Goal: Task Accomplishment & Management: Use online tool/utility

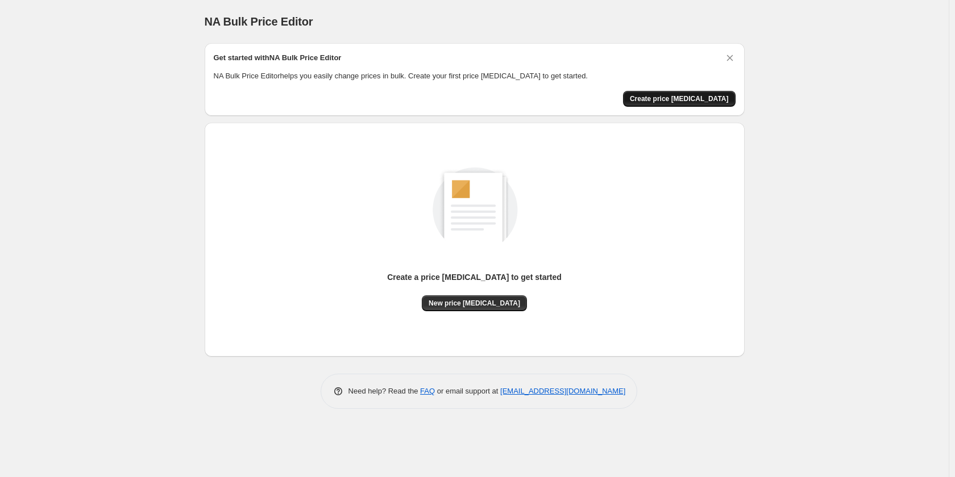
click at [700, 101] on span "Create price change job" at bounding box center [679, 98] width 99 height 9
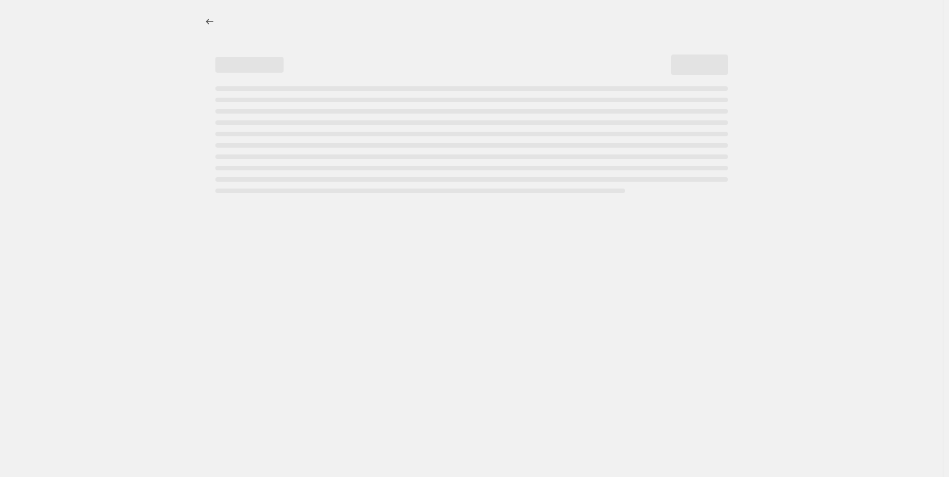
select select "percentage"
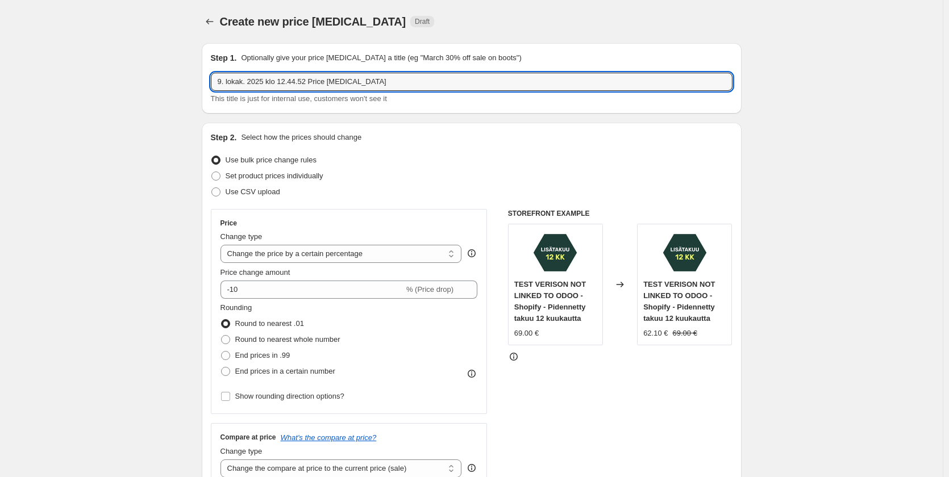
drag, startPoint x: 390, startPoint y: 80, endPoint x: 140, endPoint y: 68, distance: 250.3
type input "9"
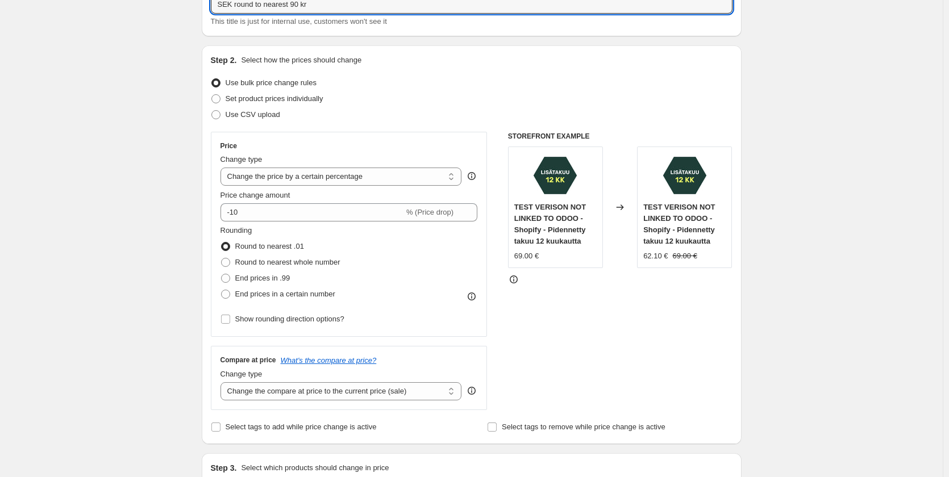
scroll to position [170, 0]
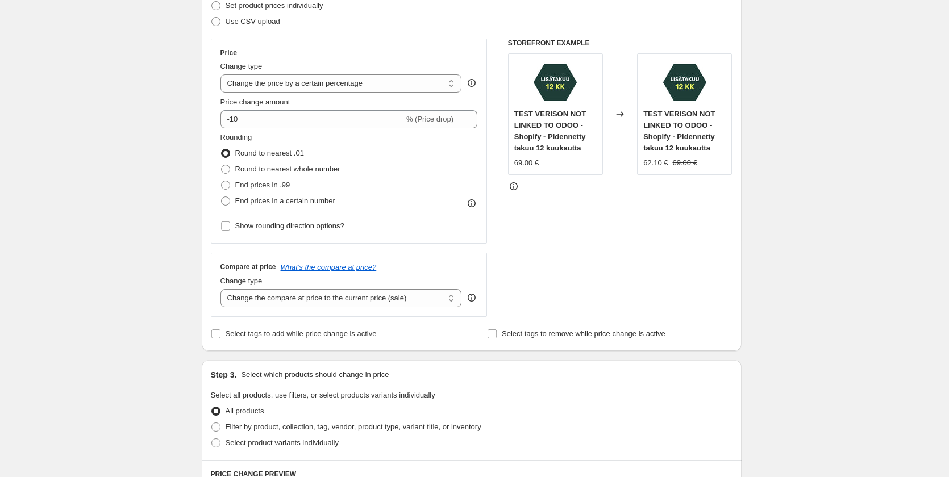
type input "SEK round to nearest 90 kr"
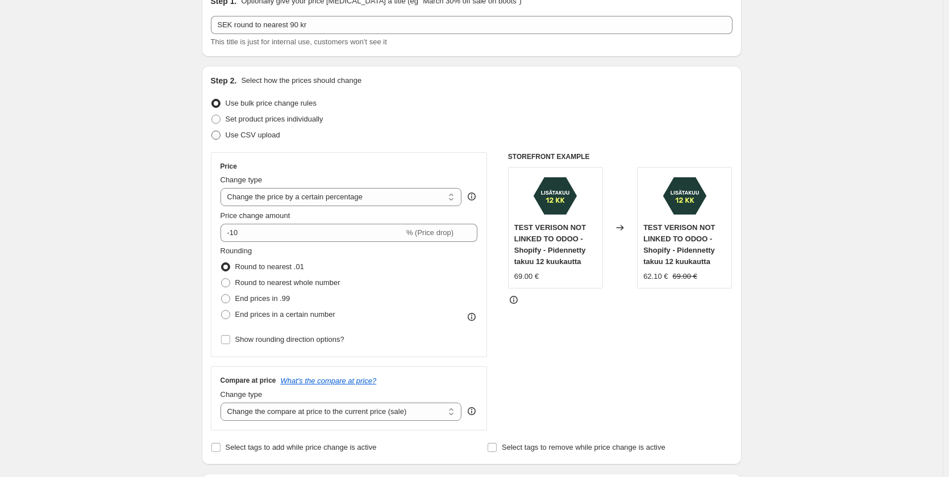
scroll to position [114, 0]
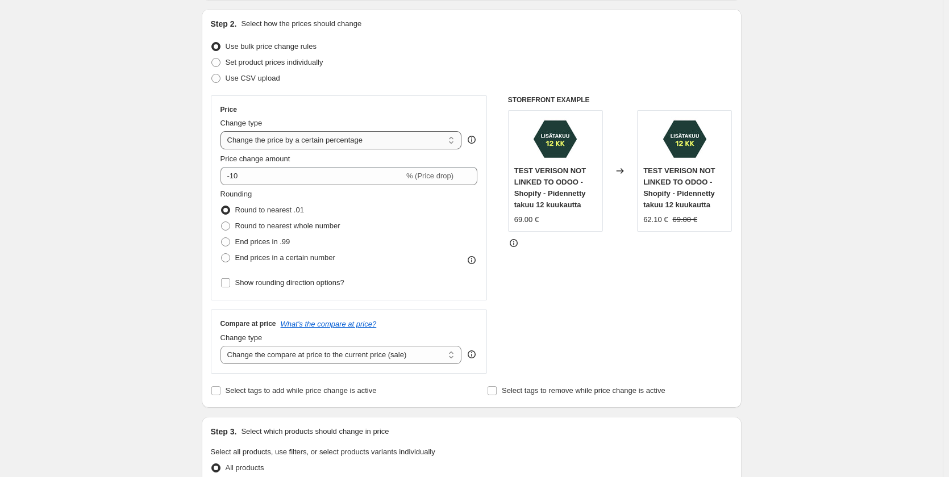
click at [391, 144] on select "Change the price to a certain amount Change the price by a certain amount Chang…" at bounding box center [340, 140] width 241 height 18
select select "by"
click at [223, 131] on select "Change the price to a certain amount Change the price by a certain amount Chang…" at bounding box center [340, 140] width 241 height 18
type input "-10.00"
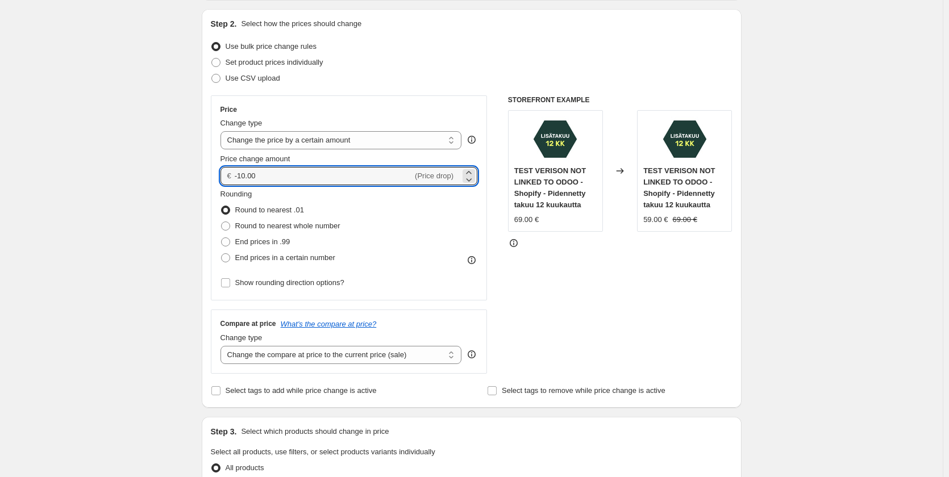
drag, startPoint x: 313, startPoint y: 176, endPoint x: 460, endPoint y: 251, distance: 164.7
type input "0.00"
click at [425, 45] on div "Use bulk price change rules" at bounding box center [472, 47] width 522 height 16
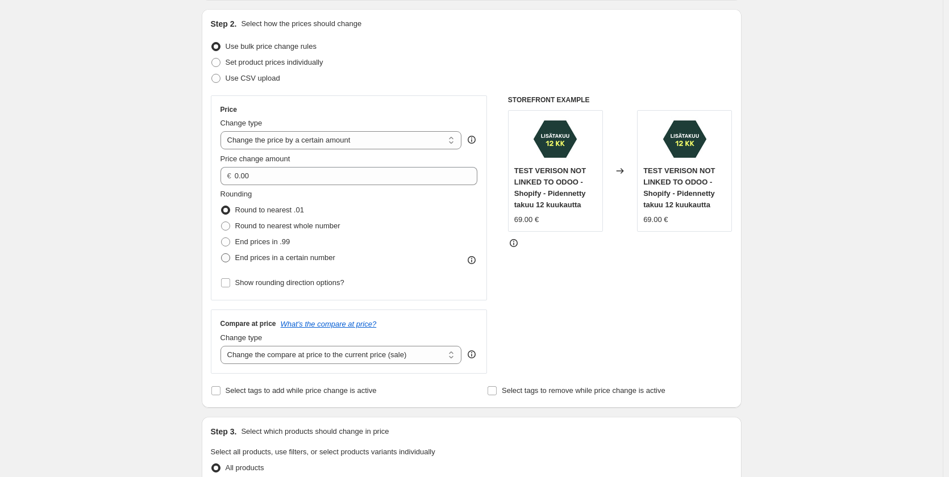
click at [226, 259] on span at bounding box center [225, 257] width 9 height 9
click at [222, 254] on input "End prices in a certain number" at bounding box center [221, 253] width 1 height 1
radio input "true"
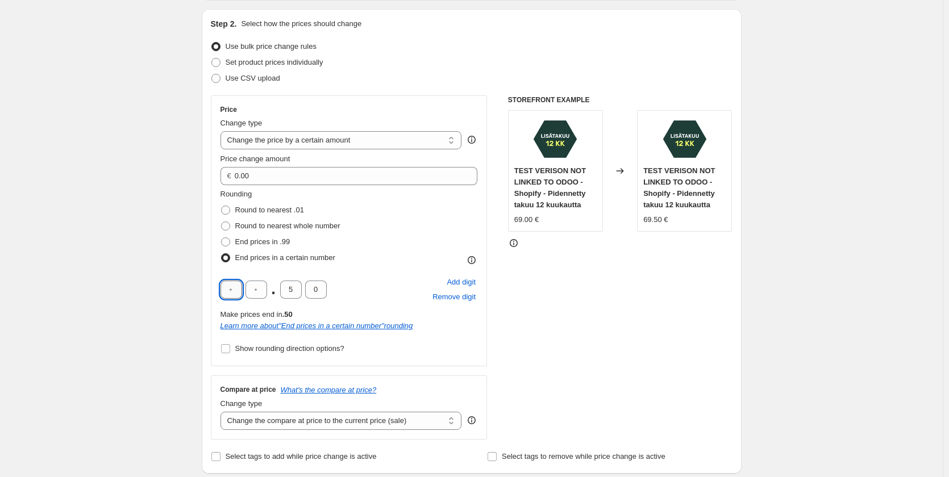
click at [235, 290] on input "text" at bounding box center [231, 290] width 22 height 18
type input "9"
type input "0"
drag, startPoint x: 615, startPoint y: 359, endPoint x: 611, endPoint y: 352, distance: 7.9
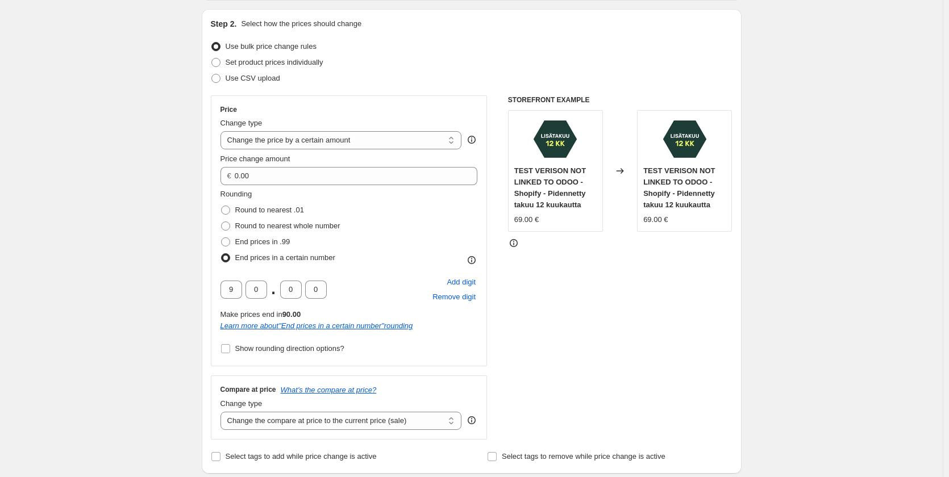
click at [617, 355] on div "STOREFRONT EXAMPLE TEST VERISON NOT LINKED TO ODOO - Shopify - Pidennetty takuu…" at bounding box center [620, 267] width 224 height 344
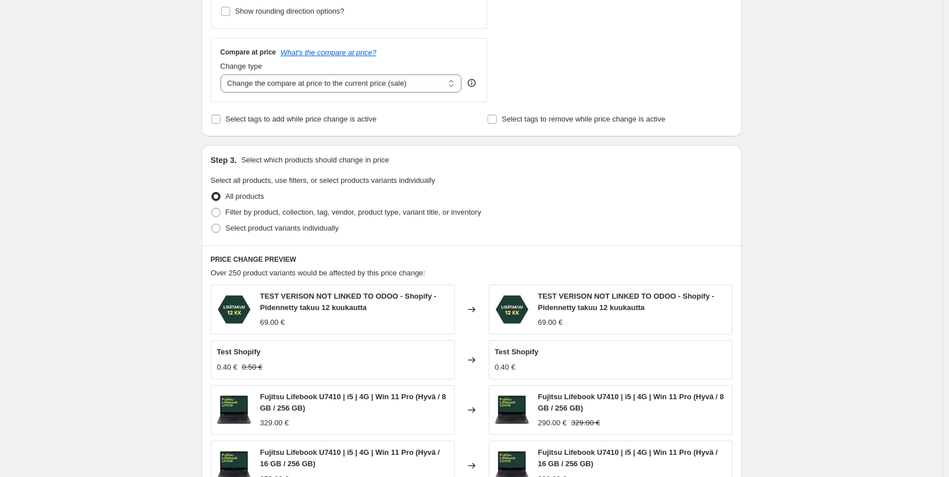
scroll to position [455, 0]
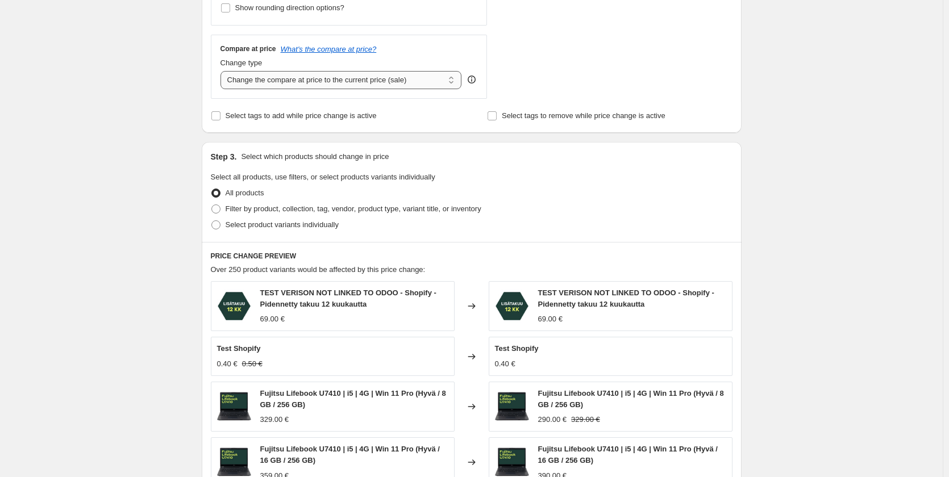
click at [378, 79] on select "Change the compare at price to the current price (sale) Change the compare at p…" at bounding box center [340, 80] width 241 height 18
select select "no_change"
click at [223, 71] on select "Change the compare at price to the current price (sale) Change the compare at p…" at bounding box center [340, 80] width 241 height 18
click at [215, 224] on span at bounding box center [215, 224] width 9 height 9
click at [212, 221] on input "Select product variants individually" at bounding box center [211, 220] width 1 height 1
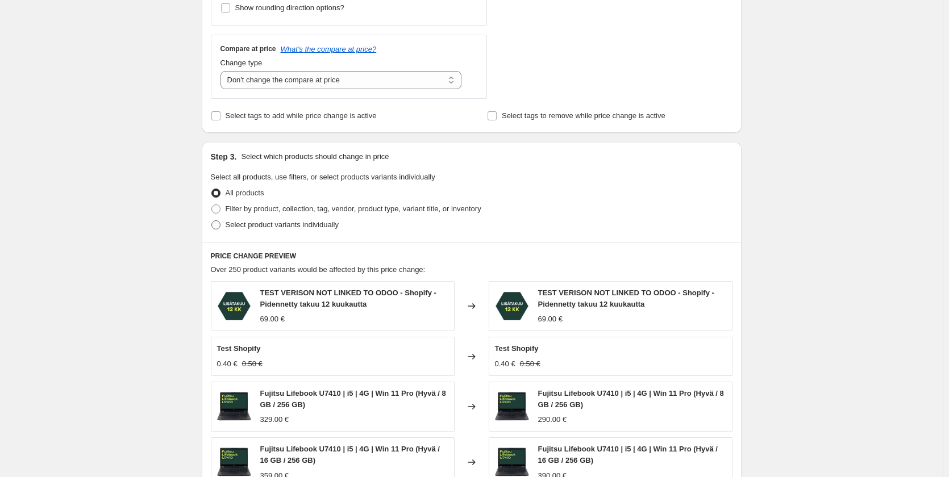
radio input "true"
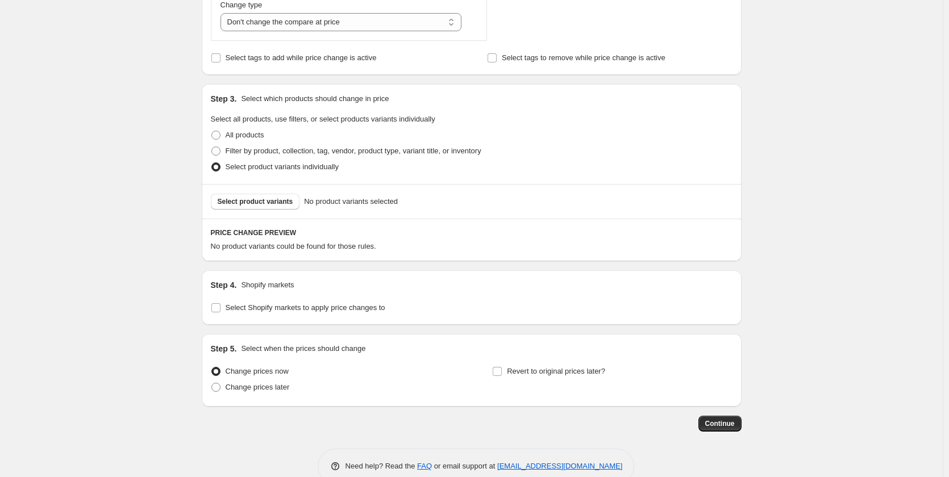
scroll to position [537, 0]
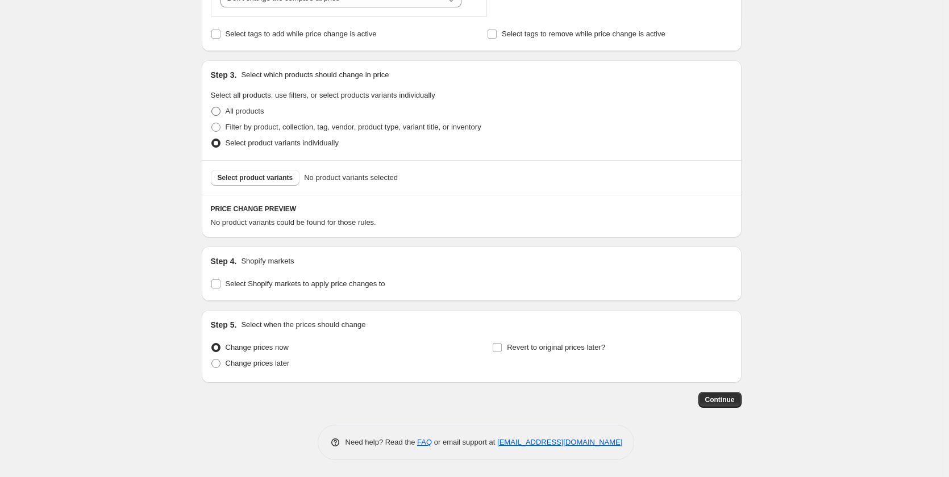
click at [220, 109] on span at bounding box center [215, 111] width 9 height 9
click at [212, 107] on input "All products" at bounding box center [211, 107] width 1 height 1
radio input "true"
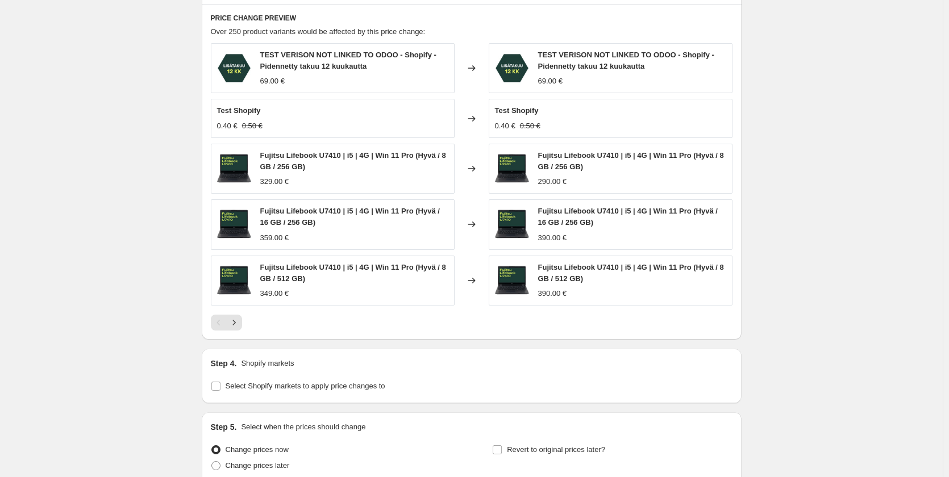
scroll to position [796, 0]
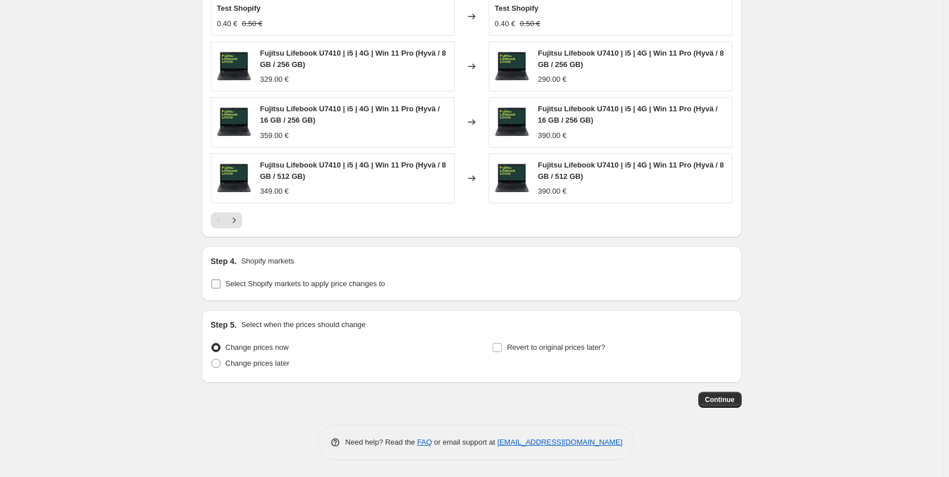
click at [219, 284] on input "Select Shopify markets to apply price changes to" at bounding box center [215, 284] width 9 height 9
checkbox input "true"
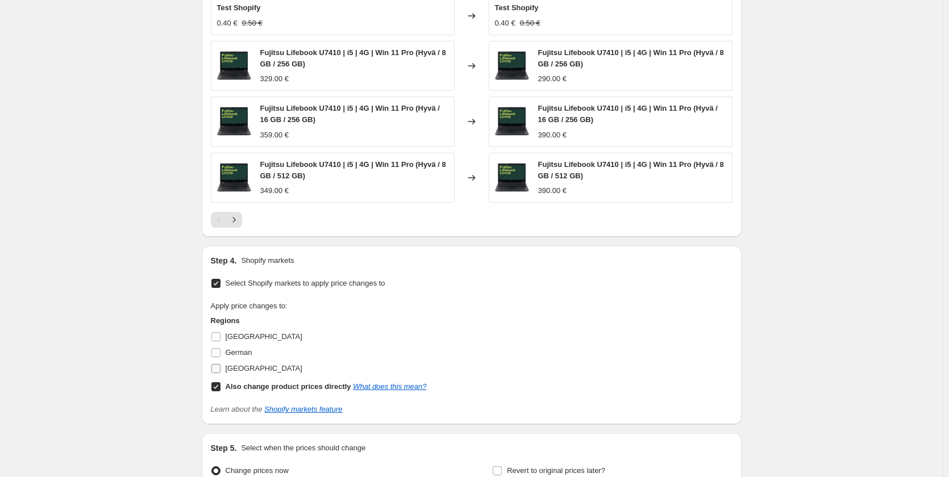
click at [220, 370] on input "[GEOGRAPHIC_DATA]" at bounding box center [215, 368] width 9 height 9
checkbox input "true"
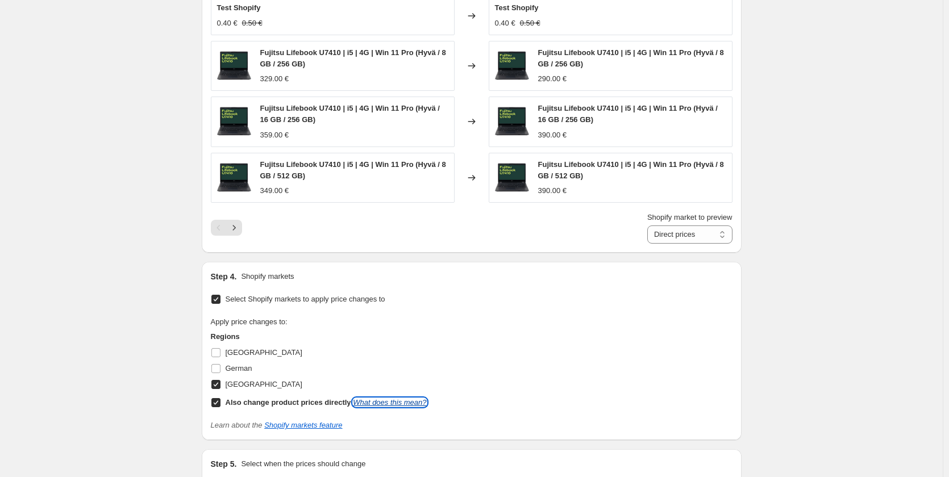
click at [396, 405] on link "What does this mean?" at bounding box center [389, 402] width 73 height 9
click at [217, 406] on input "Also change product prices directly What does this mean?" at bounding box center [215, 402] width 9 height 9
checkbox input "false"
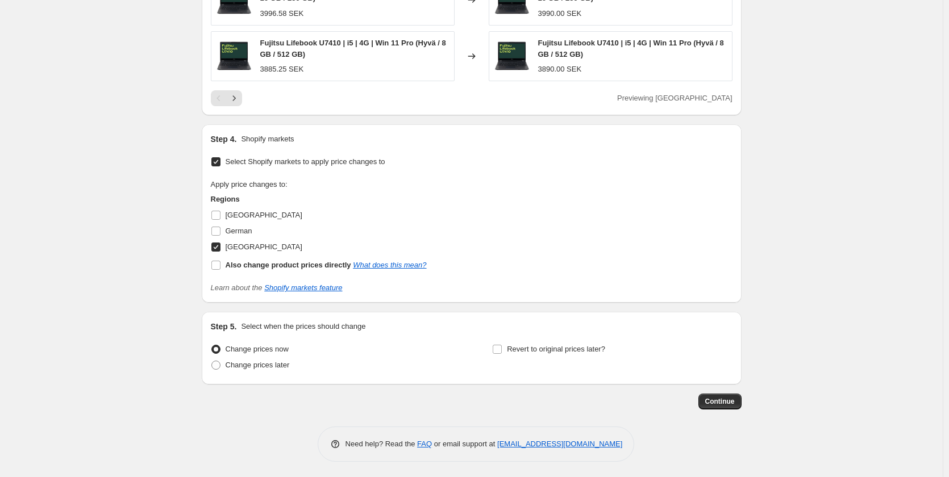
scroll to position [919, 0]
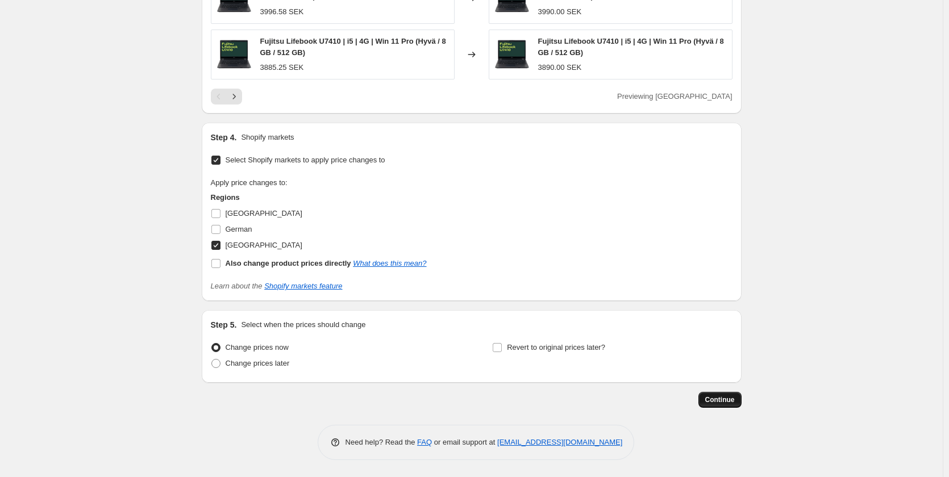
click at [730, 401] on span "Continue" at bounding box center [720, 399] width 30 height 9
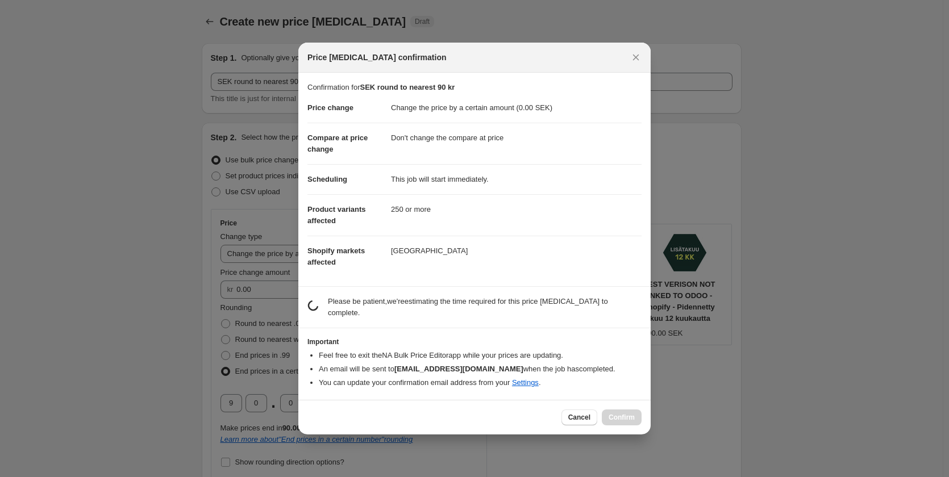
scroll to position [0, 0]
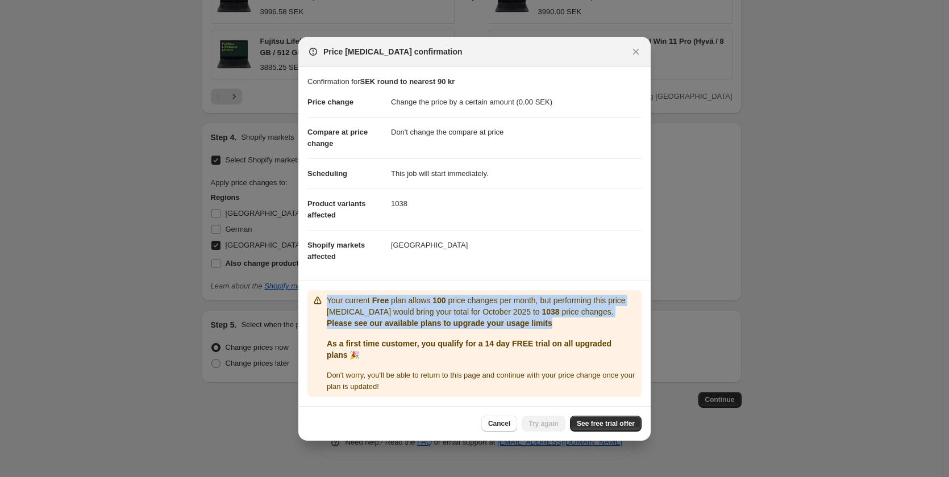
drag, startPoint x: 554, startPoint y: 324, endPoint x: 323, endPoint y: 305, distance: 232.1
click at [323, 305] on div "Your current Free plan allows 100 price changes per month, but performing this …" at bounding box center [474, 344] width 325 height 98
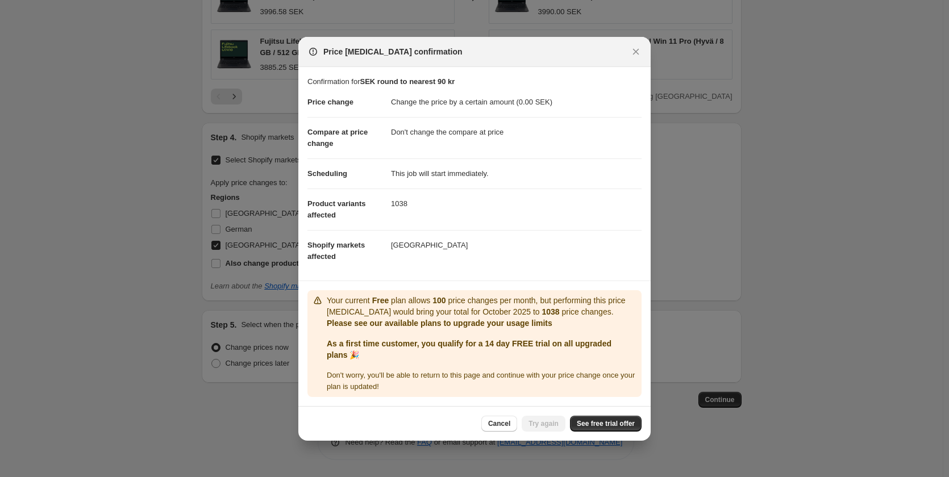
click at [542, 279] on section "Confirmation for SEK round to nearest 90 kr Price change Change the price by a …" at bounding box center [474, 174] width 352 height 214
drag, startPoint x: 537, startPoint y: 313, endPoint x: 509, endPoint y: 310, distance: 28.6
click at [509, 310] on p "Your current Free plan allows 100 price changes per month, but performing this …" at bounding box center [482, 306] width 310 height 23
click at [520, 277] on section "Confirmation for SEK round to nearest 90 kr Price change Change the price by a …" at bounding box center [474, 174] width 352 height 214
click at [637, 54] on icon "Close" at bounding box center [635, 51] width 11 height 11
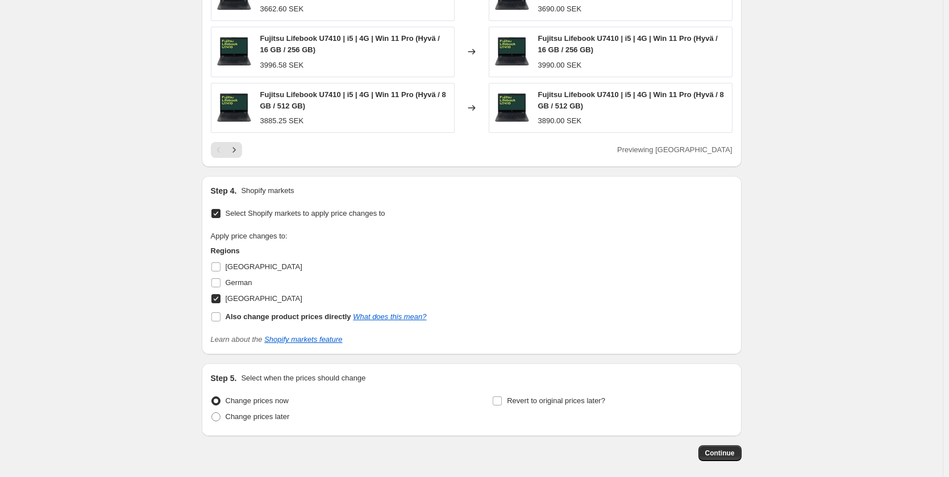
scroll to position [919, 0]
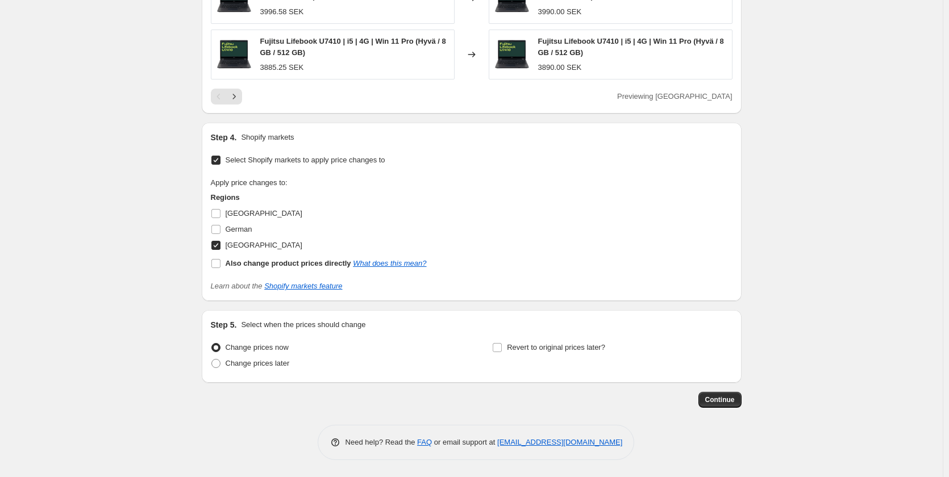
click at [727, 399] on span "Continue" at bounding box center [720, 399] width 30 height 9
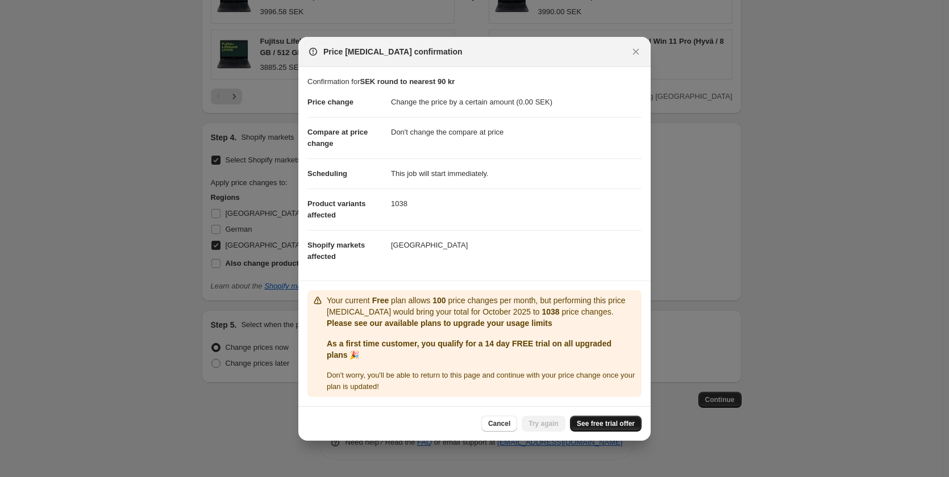
click at [599, 423] on span "See free trial offer" at bounding box center [606, 423] width 58 height 9
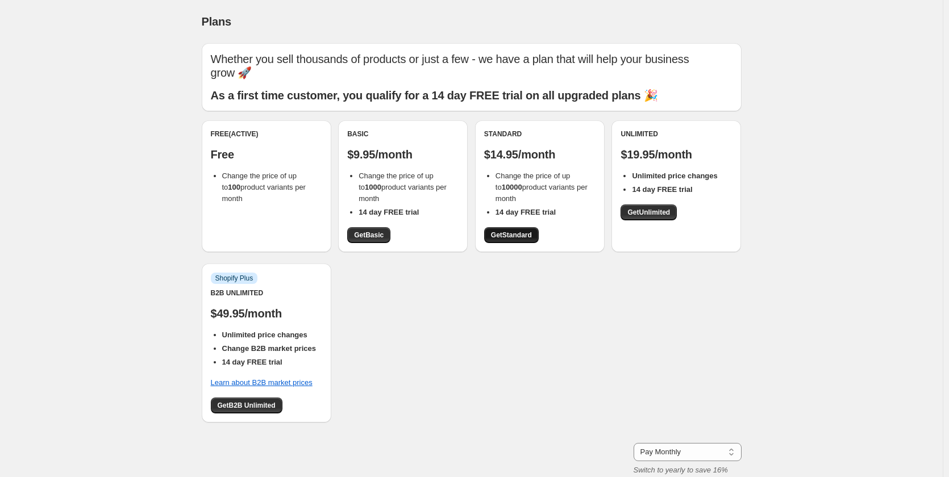
click at [532, 236] on span "Get Standard" at bounding box center [511, 235] width 41 height 9
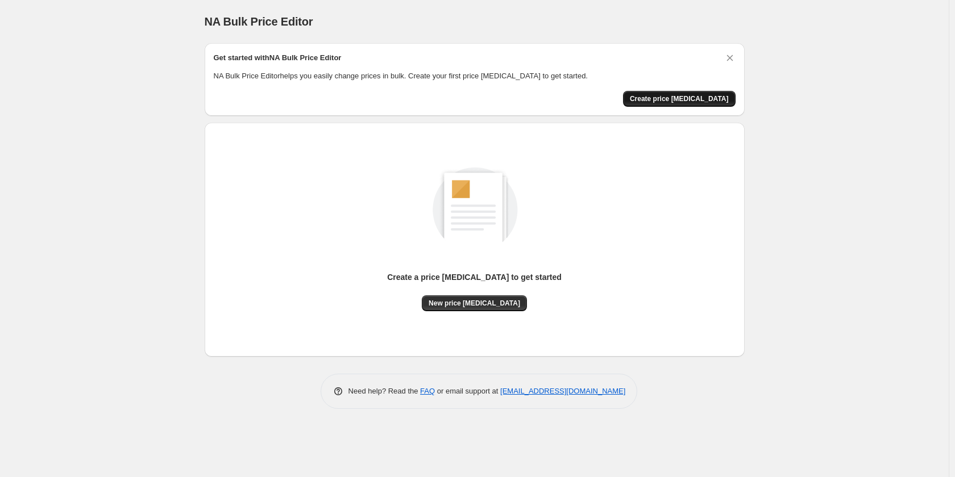
click at [677, 96] on span "Create price change job" at bounding box center [679, 98] width 99 height 9
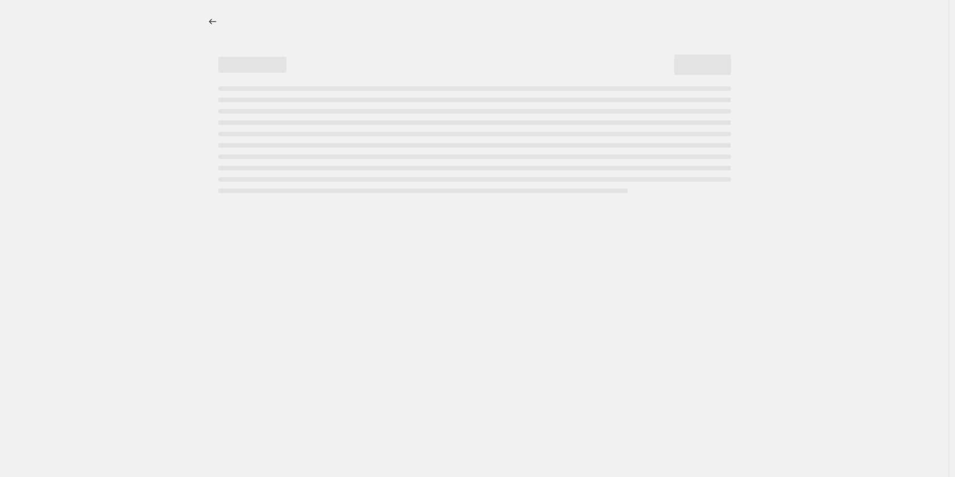
select select "percentage"
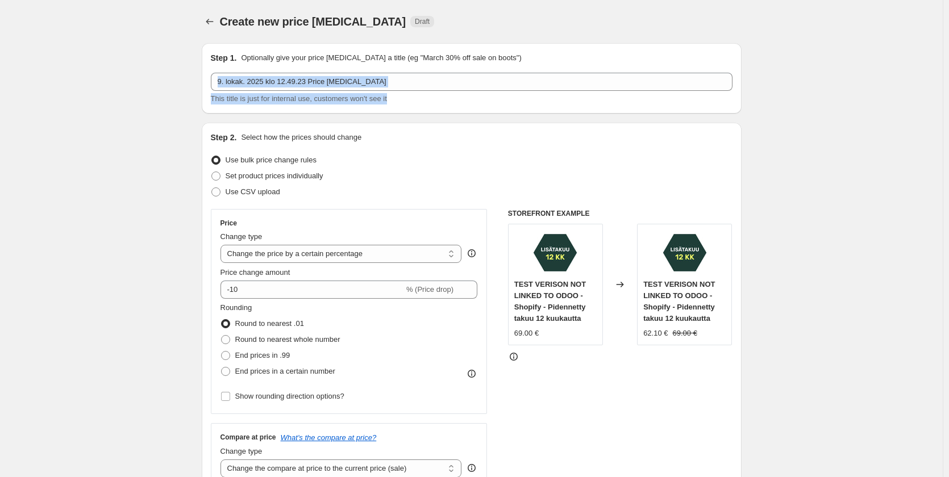
drag, startPoint x: 323, startPoint y: 69, endPoint x: 205, endPoint y: 82, distance: 119.5
click at [220, 77] on div "9. lokak. 2025 klo 12.49.23 Price change job This title is just for internal us…" at bounding box center [472, 89] width 522 height 32
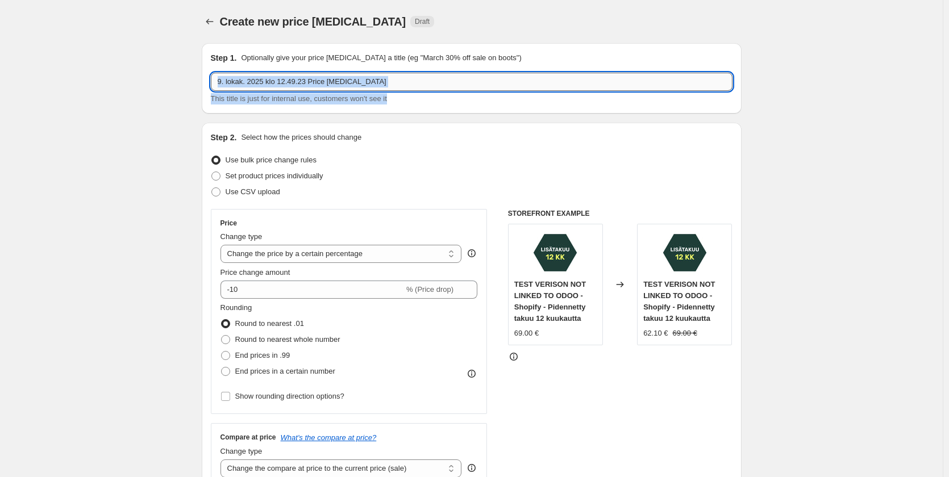
click at [387, 84] on input "9. lokak. 2025 klo 12.49.23 Price change job" at bounding box center [472, 82] width 522 height 18
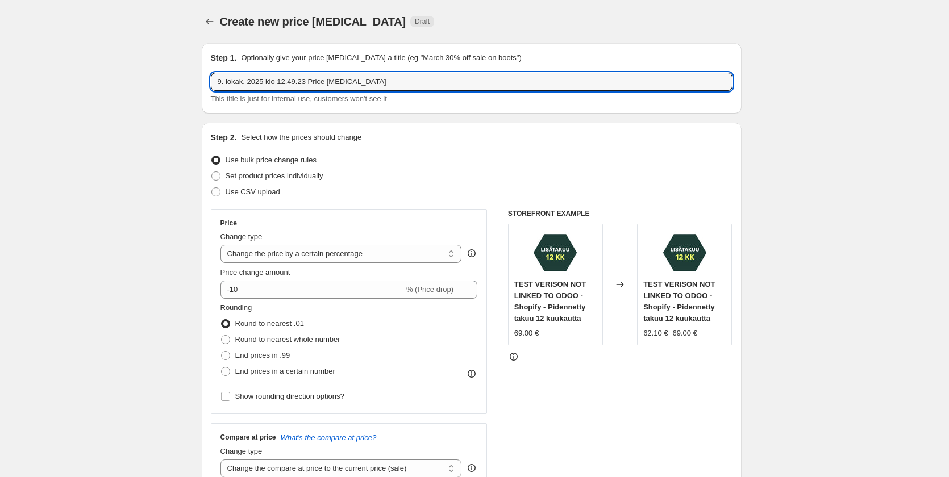
drag, startPoint x: 392, startPoint y: 81, endPoint x: 159, endPoint y: 91, distance: 232.7
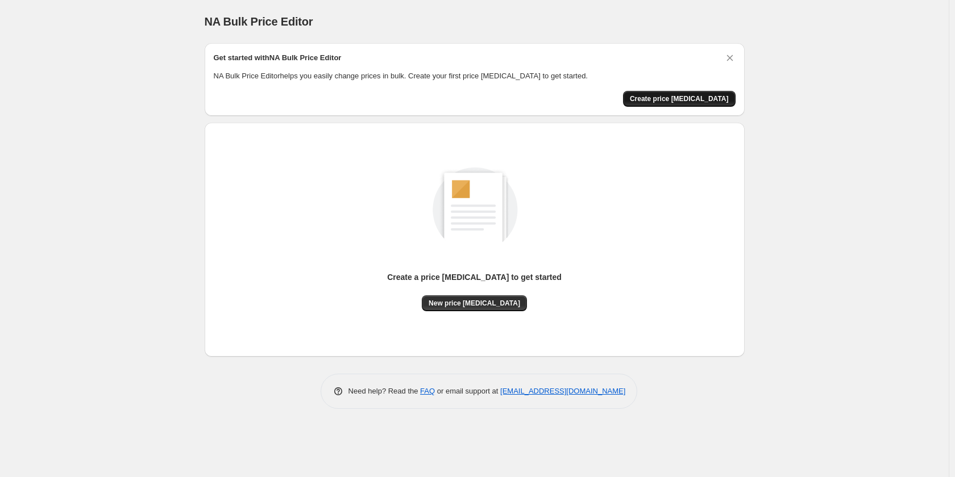
click at [694, 91] on button "Create price change job" at bounding box center [679, 99] width 113 height 16
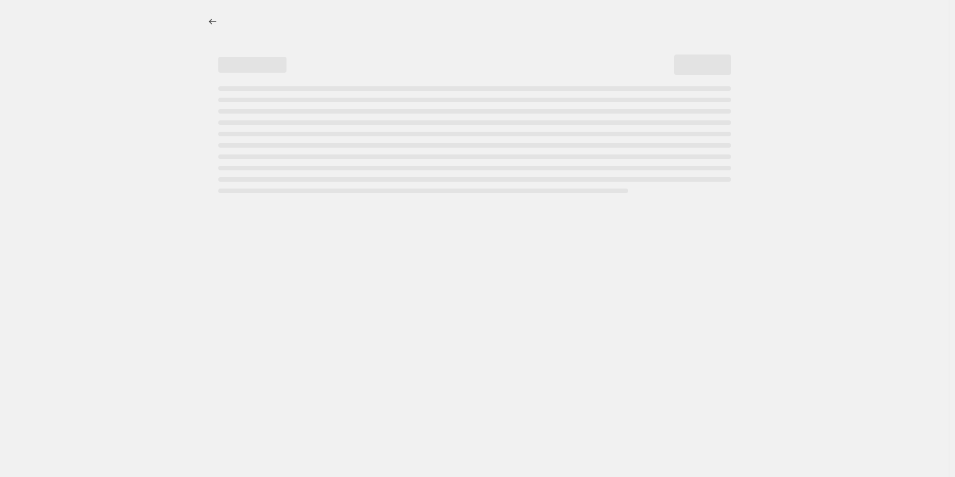
select select "percentage"
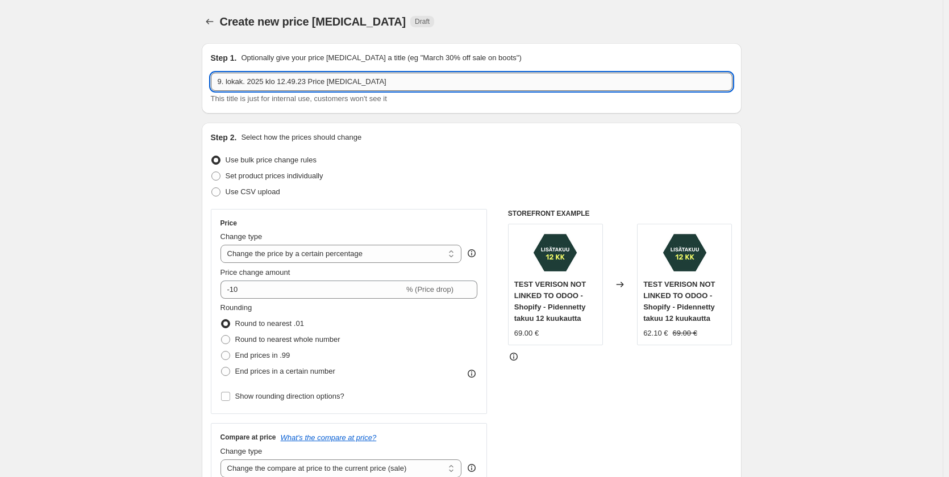
drag, startPoint x: 243, startPoint y: 79, endPoint x: 264, endPoint y: 78, distance: 21.0
click at [244, 78] on input "9. lokak. 2025 klo 12.49.23 Price change job" at bounding box center [472, 82] width 522 height 18
drag, startPoint x: 378, startPoint y: 78, endPoint x: 226, endPoint y: 77, distance: 152.9
click at [226, 77] on input "9. lokak. 2025 klo 12.49.23 Price change job" at bounding box center [472, 82] width 522 height 18
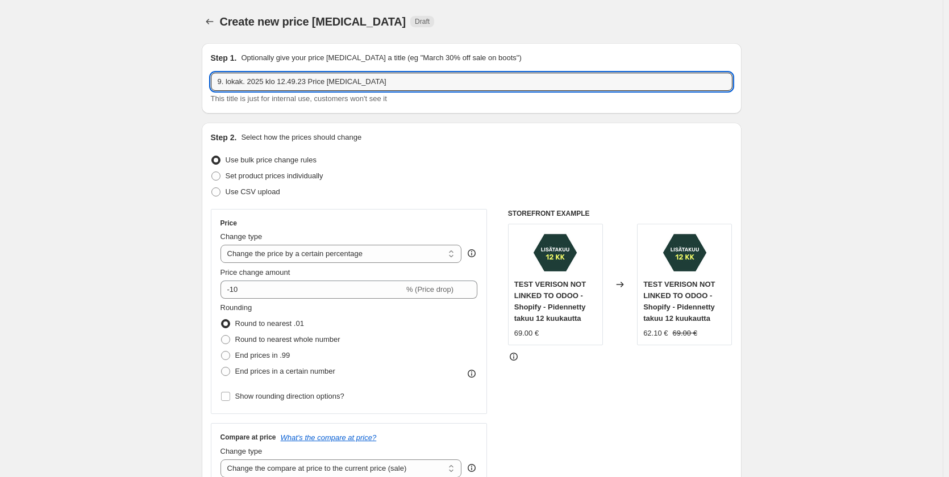
drag, startPoint x: 378, startPoint y: 88, endPoint x: 205, endPoint y: 84, distance: 173.3
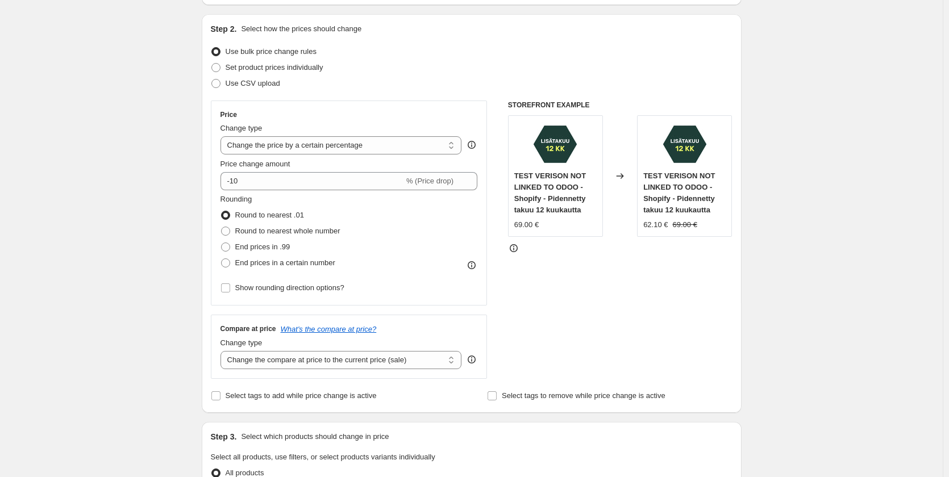
scroll to position [114, 0]
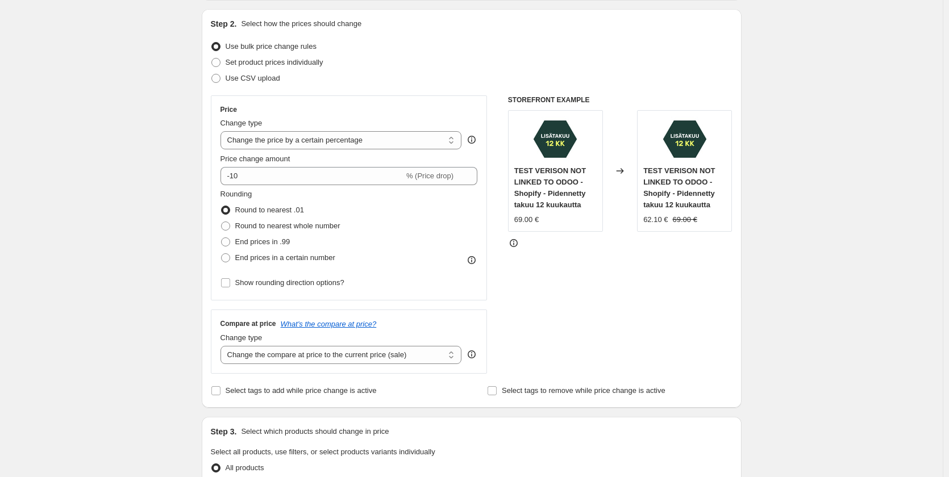
type input "Round SEK price to nearest 90 kr"
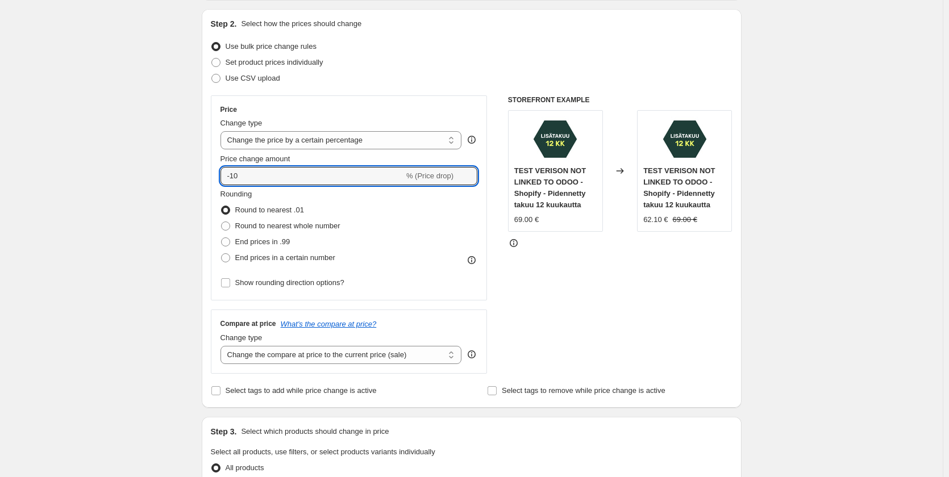
type input "0"
click at [361, 145] on select "Change the price to a certain amount Change the price by a certain amount Chang…" at bounding box center [340, 140] width 241 height 18
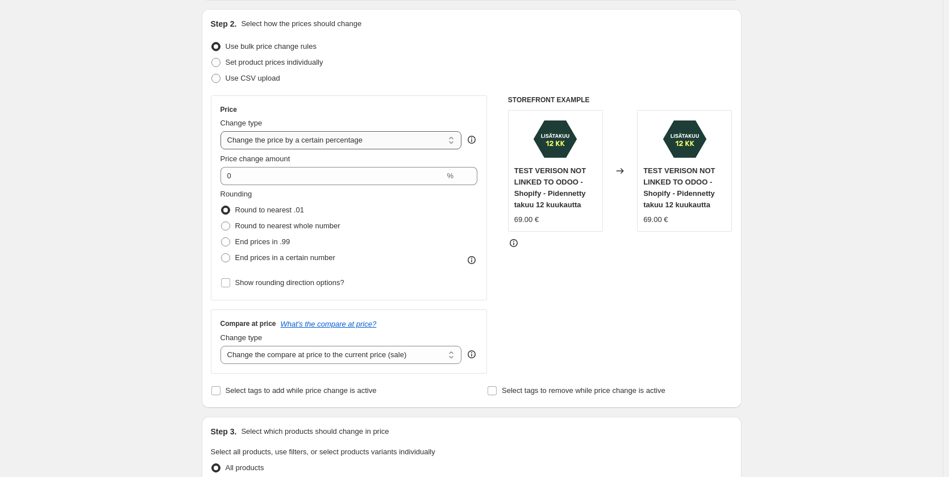
select select "by"
click at [223, 131] on select "Change the price to a certain amount Change the price by a certain amount Chang…" at bounding box center [340, 140] width 241 height 18
type input "-10.00"
click at [226, 259] on span at bounding box center [225, 257] width 9 height 9
click at [222, 254] on input "End prices in a certain number" at bounding box center [221, 253] width 1 height 1
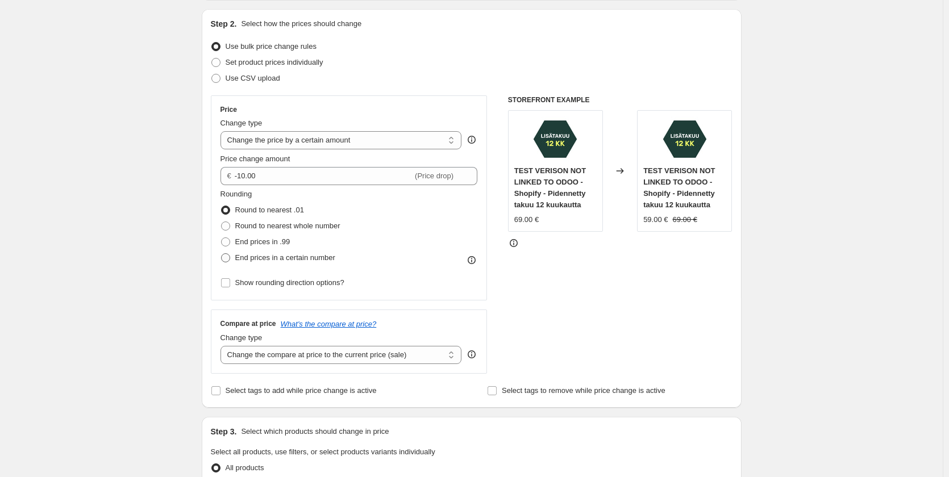
radio input "true"
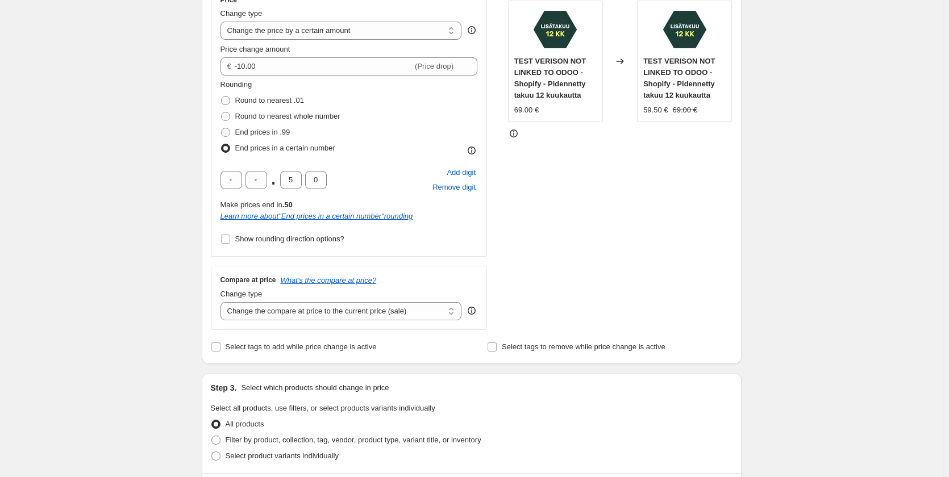
scroll to position [227, 0]
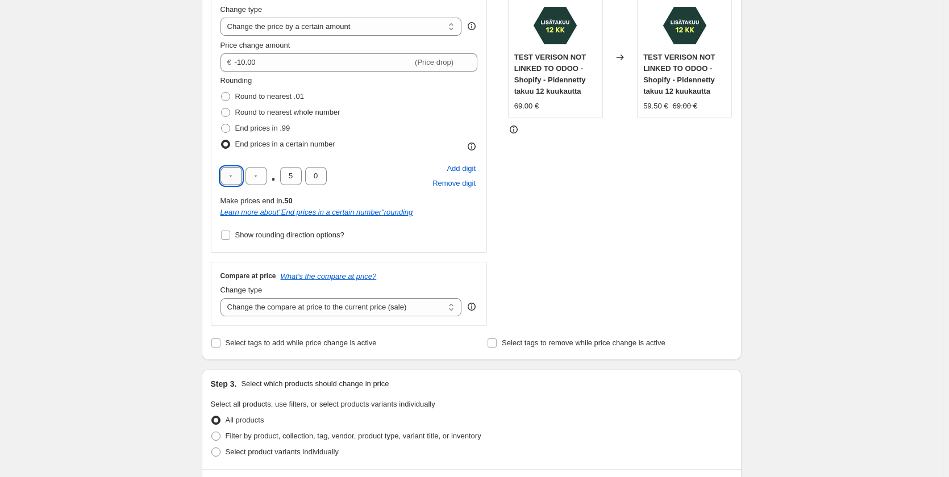
click at [234, 177] on input "text" at bounding box center [231, 176] width 22 height 18
type input "9"
type input "0"
click at [641, 203] on div "STOREFRONT EXAMPLE TEST VERISON NOT LINKED TO ODOO - Shopify - Pidennetty takuu…" at bounding box center [620, 154] width 224 height 344
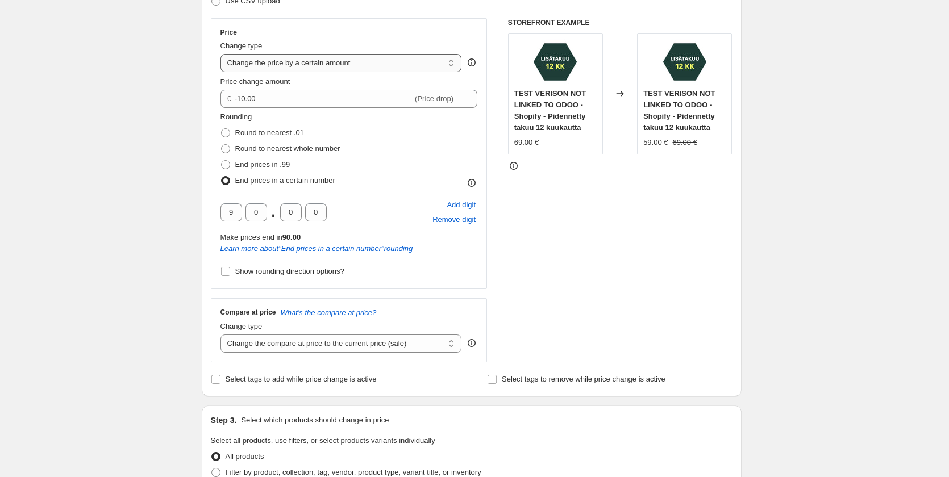
scroll to position [170, 0]
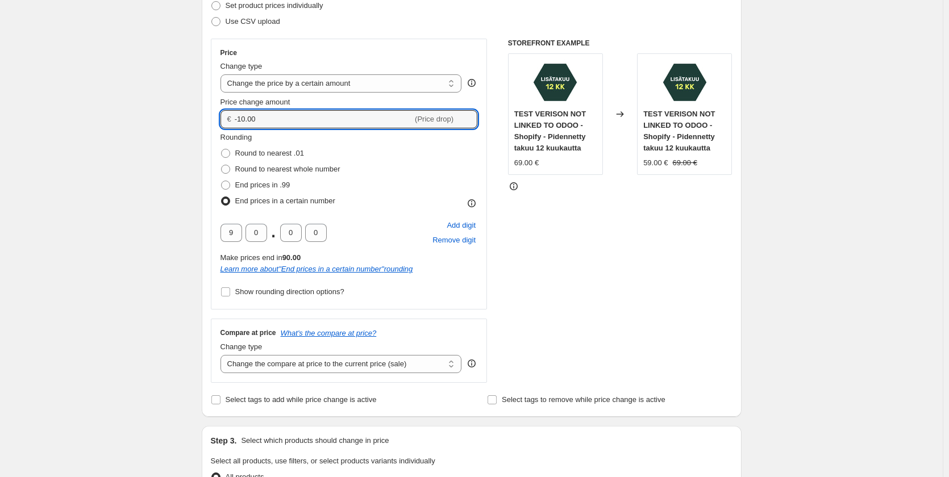
drag, startPoint x: 261, startPoint y: 120, endPoint x: 251, endPoint y: 137, distance: 19.7
click at [159, 105] on div "Create new price change job. This page is ready Create new price change job Dra…" at bounding box center [471, 466] width 943 height 1272
type input "0.00"
drag, startPoint x: 721, startPoint y: 255, endPoint x: 702, endPoint y: 255, distance: 19.3
click at [722, 253] on div "STOREFRONT EXAMPLE TEST VERISON NOT LINKED TO ODOO - Shopify - Pidennetty takuu…" at bounding box center [620, 211] width 224 height 344
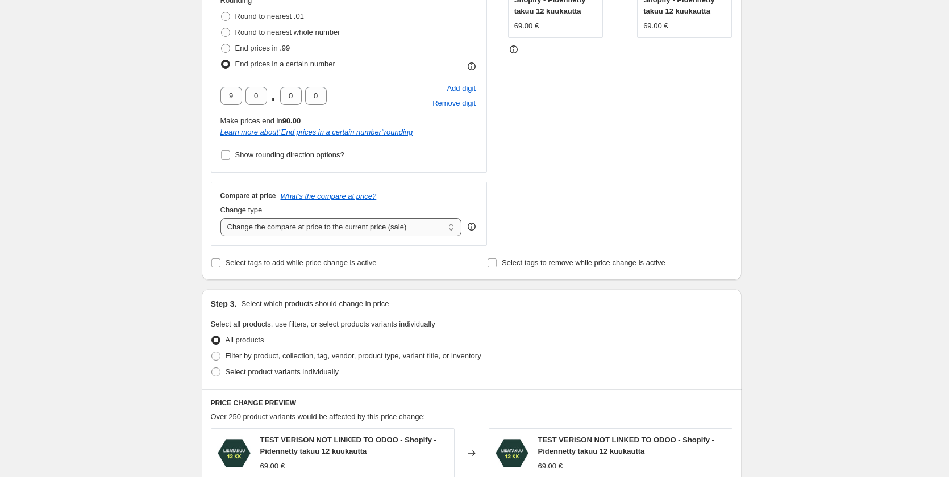
scroll to position [284, 0]
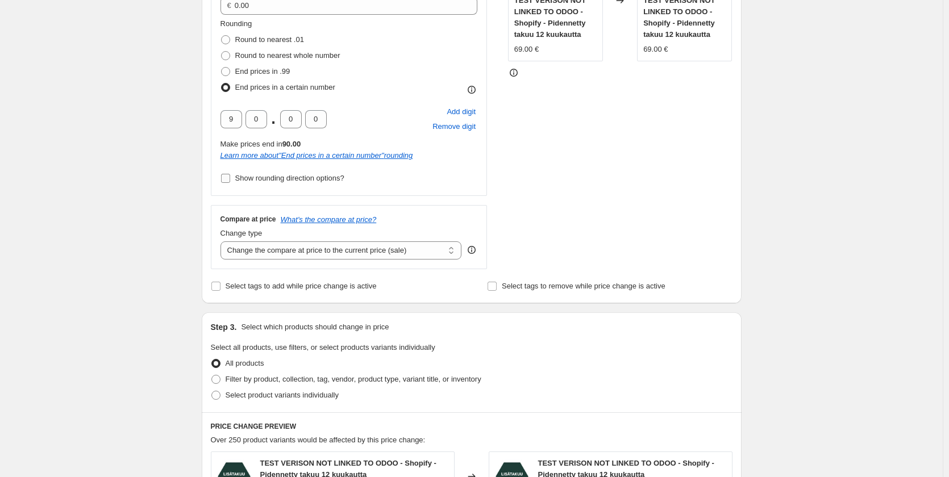
click at [230, 176] on input "Show rounding direction options?" at bounding box center [225, 178] width 9 height 9
checkbox input "true"
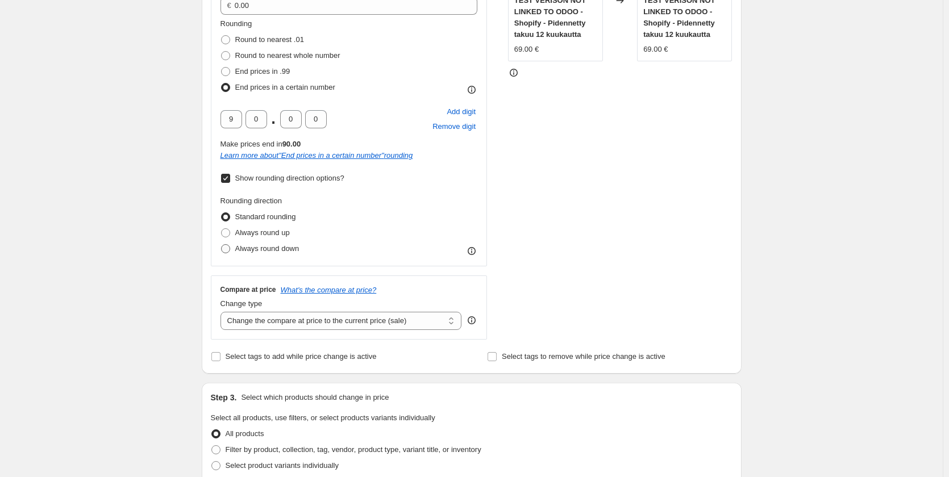
click at [228, 245] on span at bounding box center [225, 248] width 9 height 9
click at [222, 245] on input "Always round down" at bounding box center [221, 244] width 1 height 1
radio input "true"
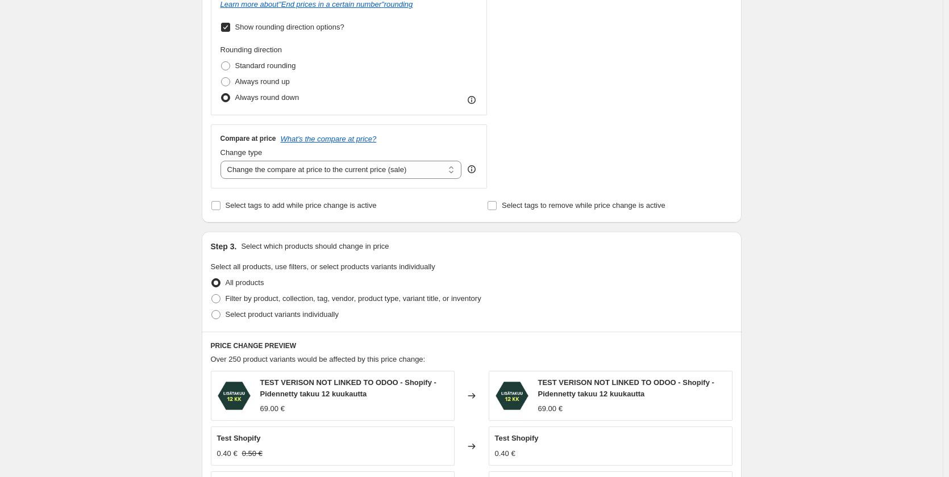
scroll to position [568, 0]
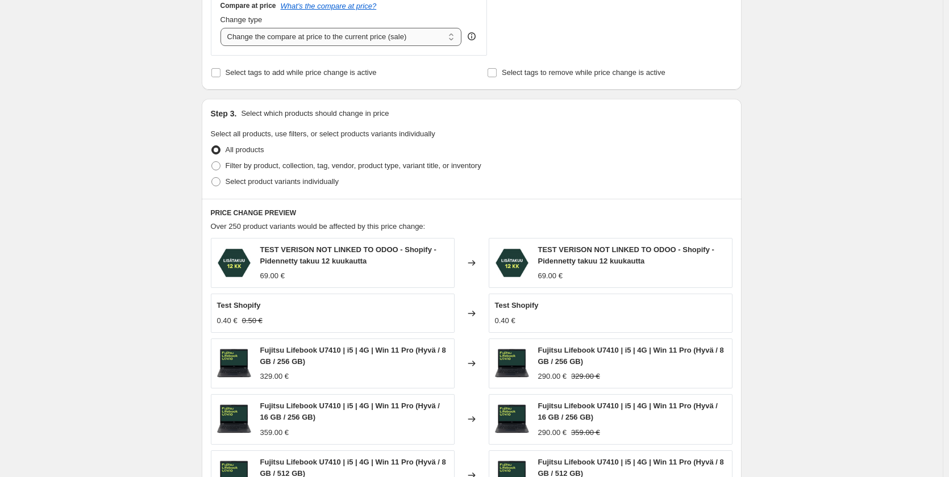
click at [313, 44] on select "Change the compare at price to the current price (sale) Change the compare at p…" at bounding box center [340, 37] width 241 height 18
select select "no_change"
click at [223, 28] on select "Change the compare at price to the current price (sale) Change the compare at p…" at bounding box center [340, 37] width 241 height 18
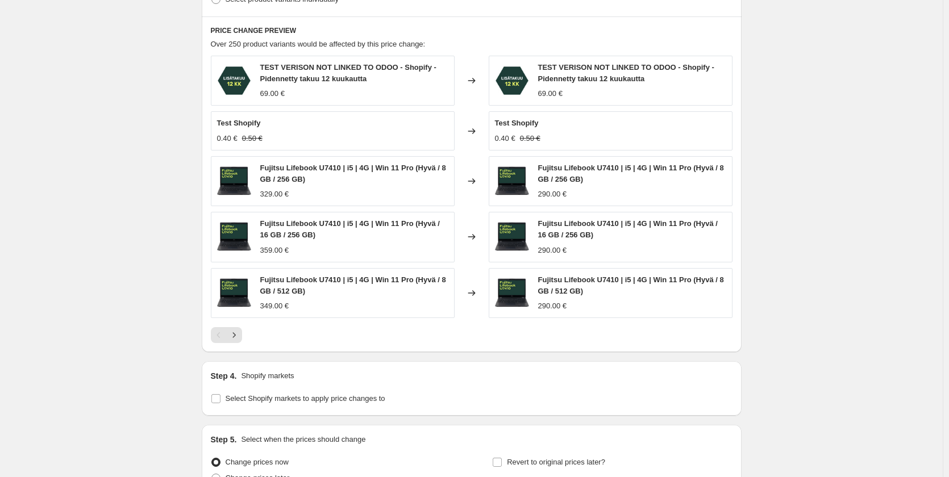
scroll to position [796, 0]
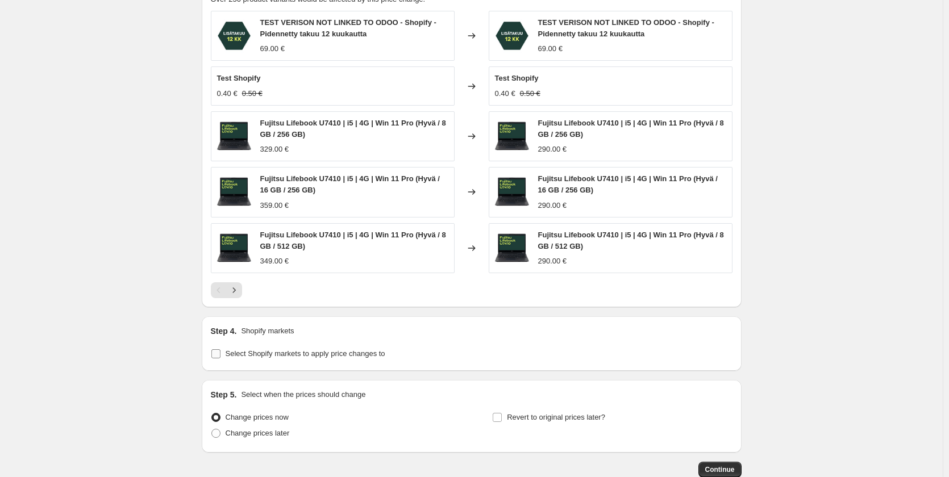
click at [231, 353] on span "Select Shopify markets to apply price changes to" at bounding box center [306, 353] width 160 height 9
click at [220, 353] on input "Select Shopify markets to apply price changes to" at bounding box center [215, 353] width 9 height 9
checkbox input "true"
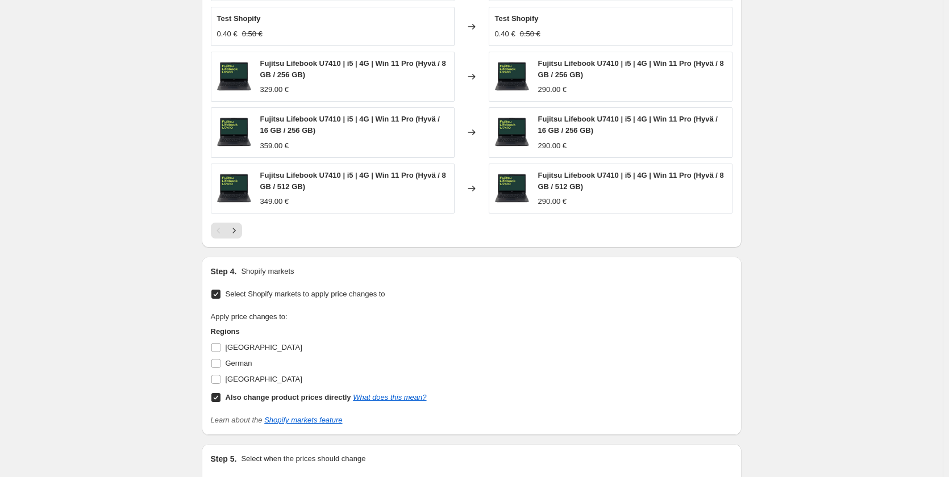
scroll to position [966, 0]
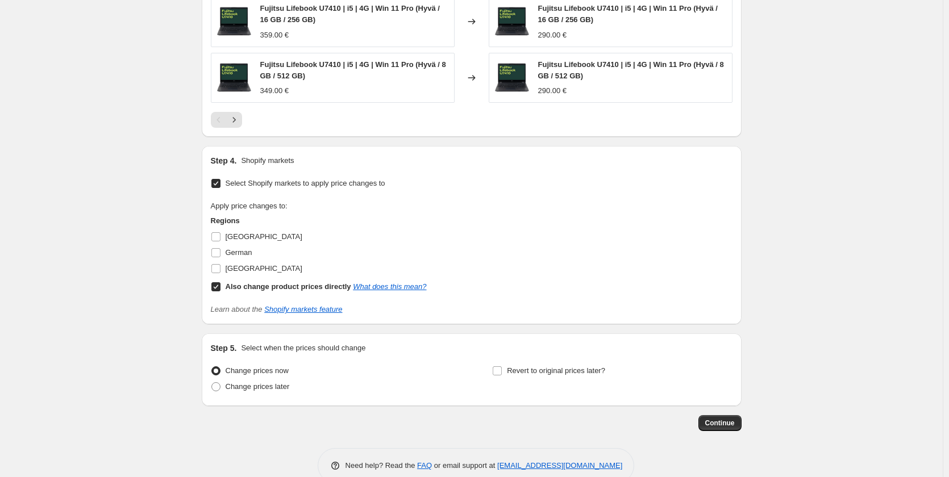
click at [217, 286] on input "Also change product prices directly What does this mean?" at bounding box center [215, 286] width 9 height 9
checkbox input "false"
click at [220, 266] on input "[GEOGRAPHIC_DATA]" at bounding box center [215, 268] width 9 height 9
checkbox input "true"
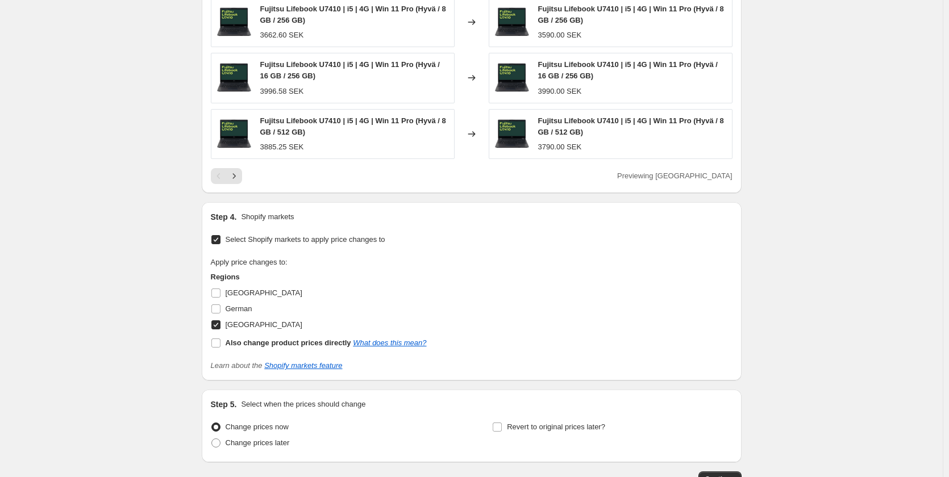
scroll to position [990, 0]
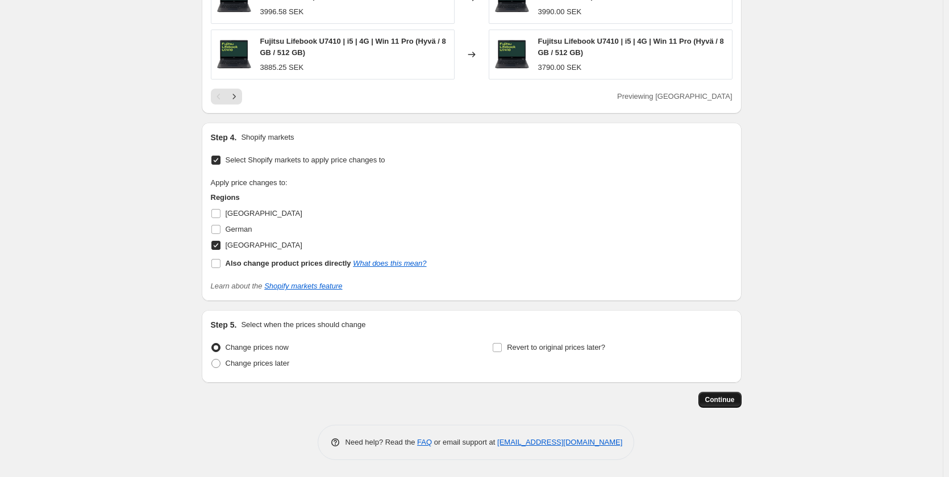
click at [725, 398] on span "Continue" at bounding box center [720, 399] width 30 height 9
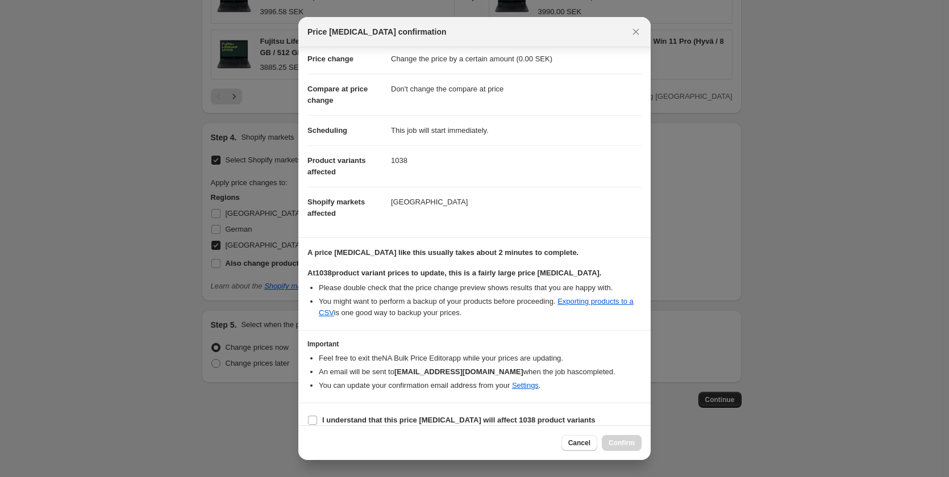
scroll to position [35, 0]
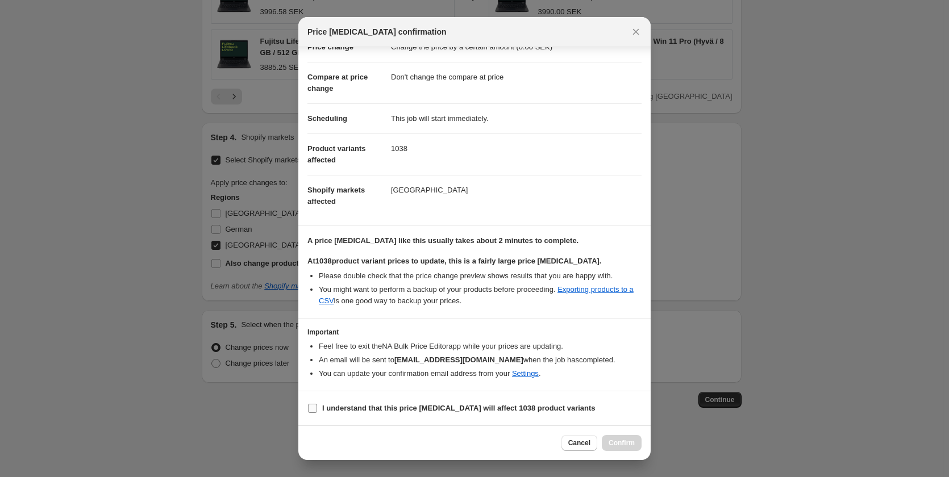
click at [464, 406] on b "I understand that this price change job will affect 1038 product variants" at bounding box center [458, 408] width 273 height 9
click at [317, 406] on input "I understand that this price change job will affect 1038 product variants" at bounding box center [312, 408] width 9 height 9
checkbox input "true"
drag, startPoint x: 617, startPoint y: 439, endPoint x: 624, endPoint y: 436, distance: 7.7
click at [618, 439] on button "Confirm" at bounding box center [622, 443] width 40 height 16
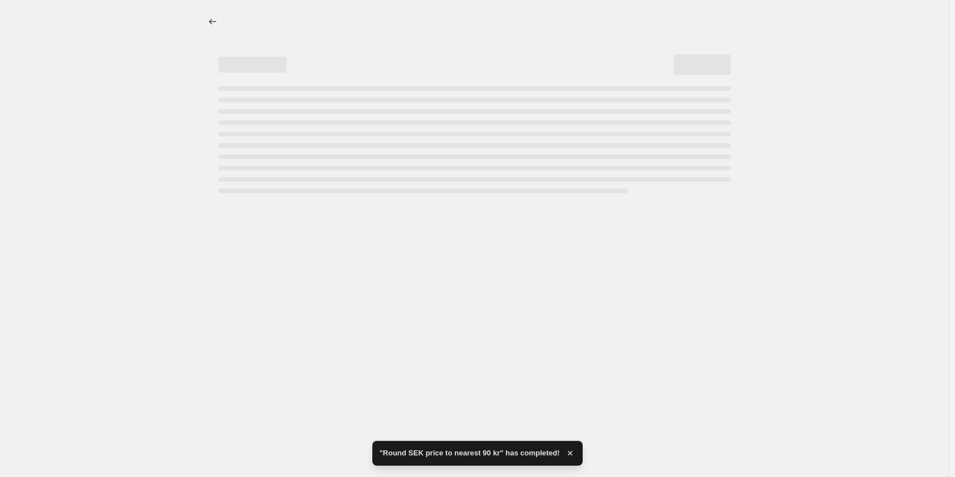
select select "by"
select select "no_change"
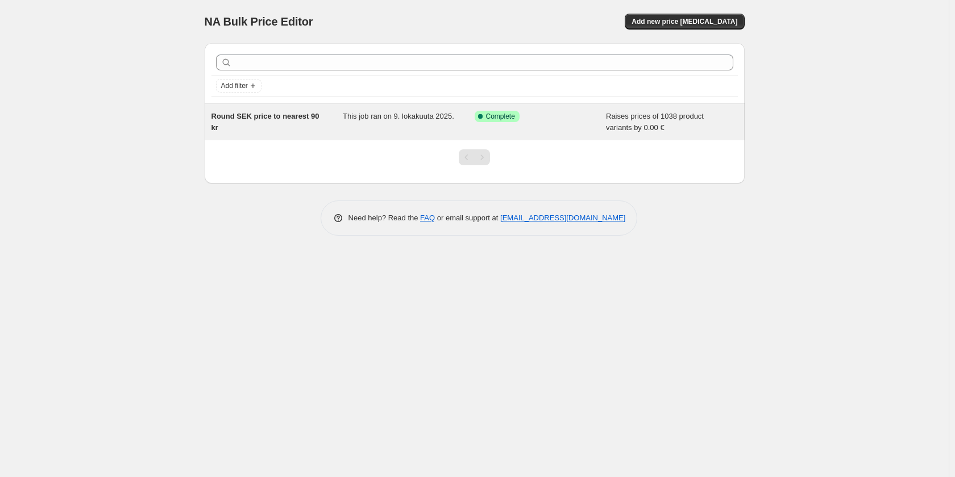
click at [377, 105] on div "Round SEK price to nearest 90 kr This job ran on 9. lokakuuta 2025. Success Com…" at bounding box center [475, 122] width 540 height 36
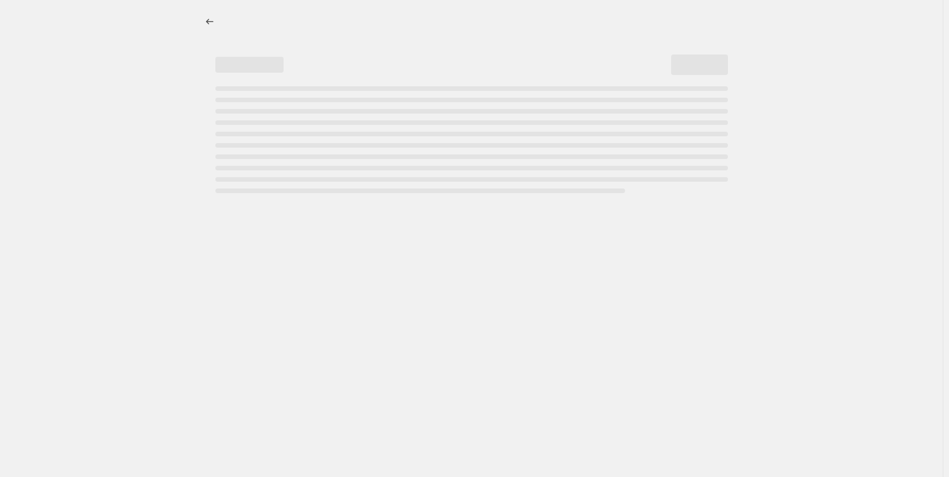
select select "by"
select select "no_change"
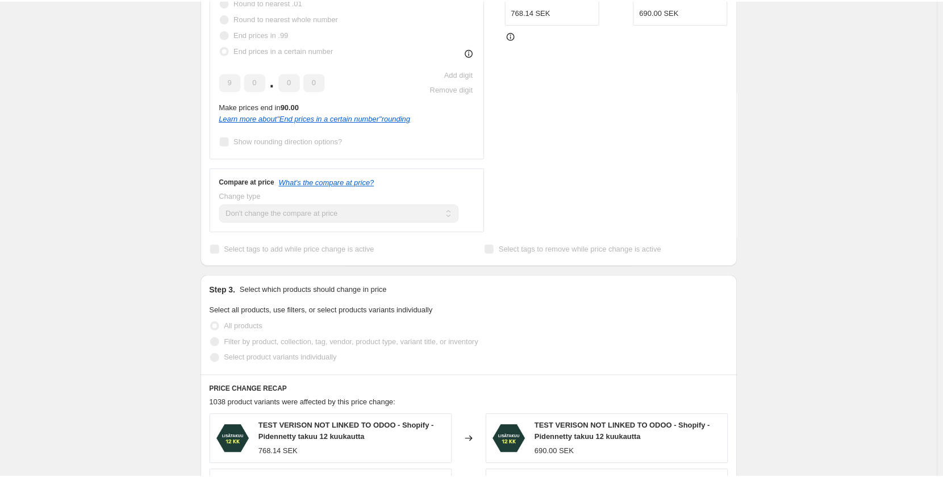
scroll to position [434, 0]
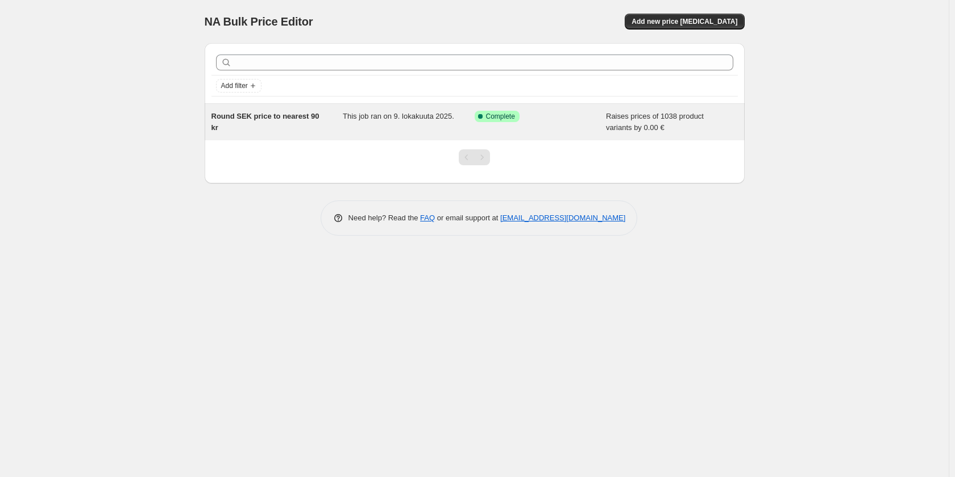
click at [443, 120] on span "This job ran on 9. lokakuuta 2025." at bounding box center [398, 116] width 111 height 9
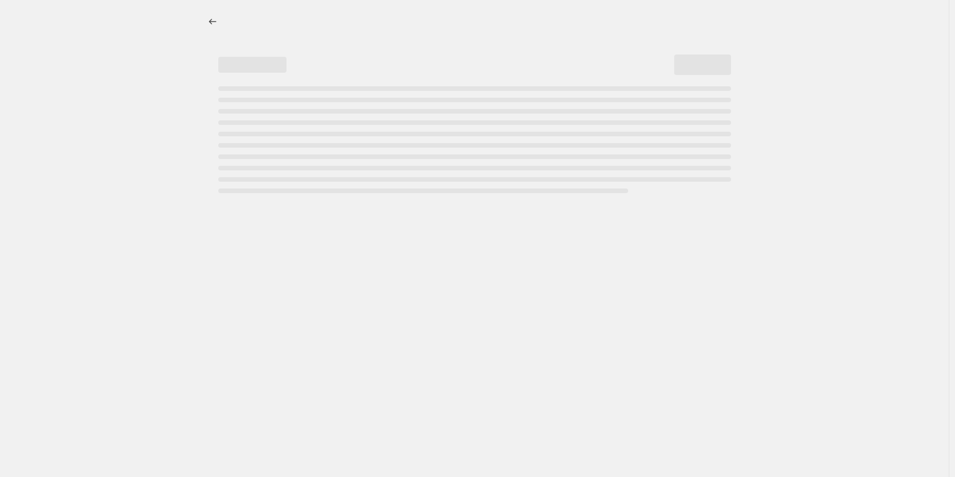
select select "by"
select select "no_change"
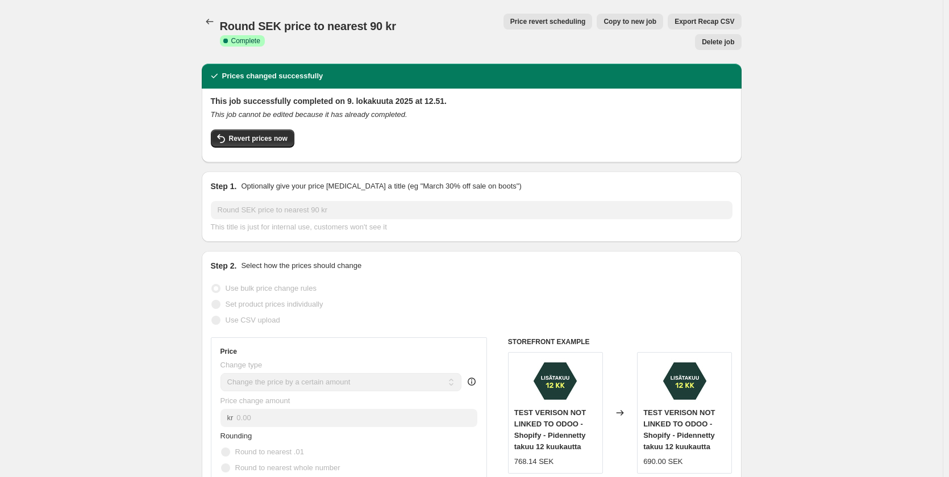
click at [603, 20] on span "Copy to new job" at bounding box center [629, 21] width 53 height 9
select select "by"
select select "no_change"
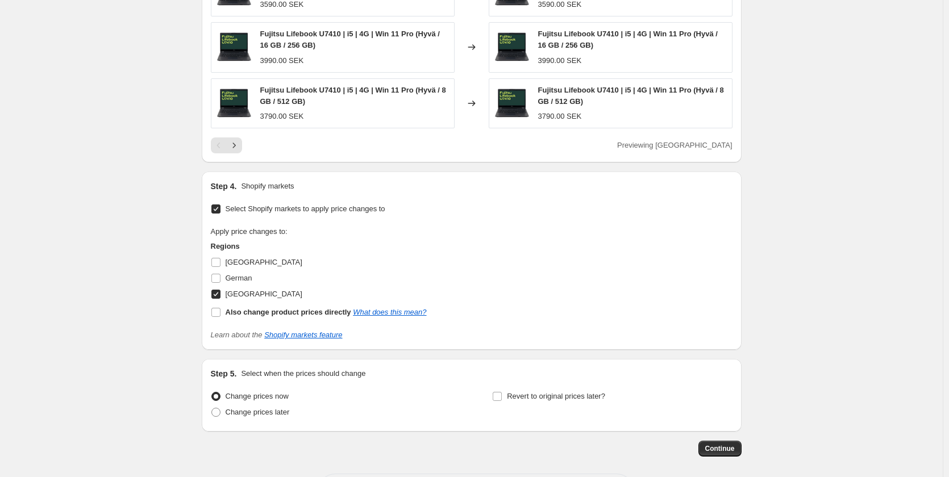
scroll to position [919, 0]
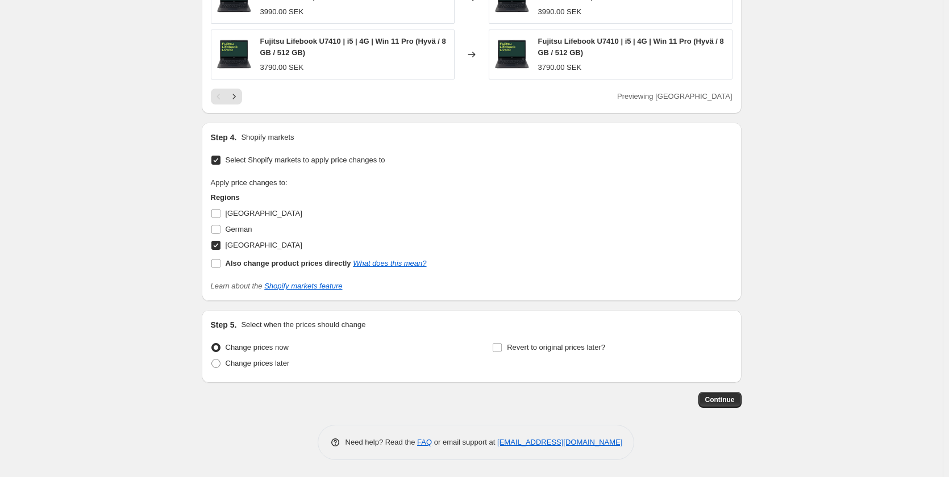
click at [730, 402] on span "Continue" at bounding box center [720, 399] width 30 height 9
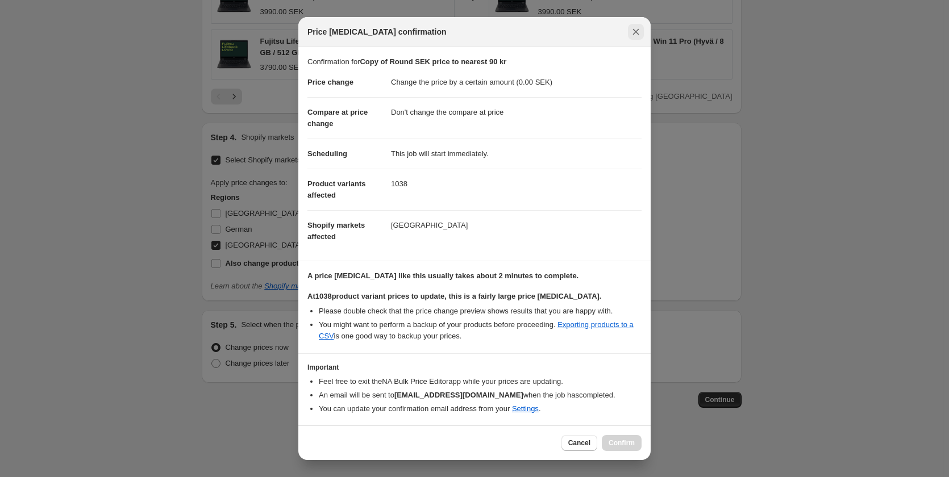
click at [630, 35] on button "Close" at bounding box center [636, 32] width 16 height 16
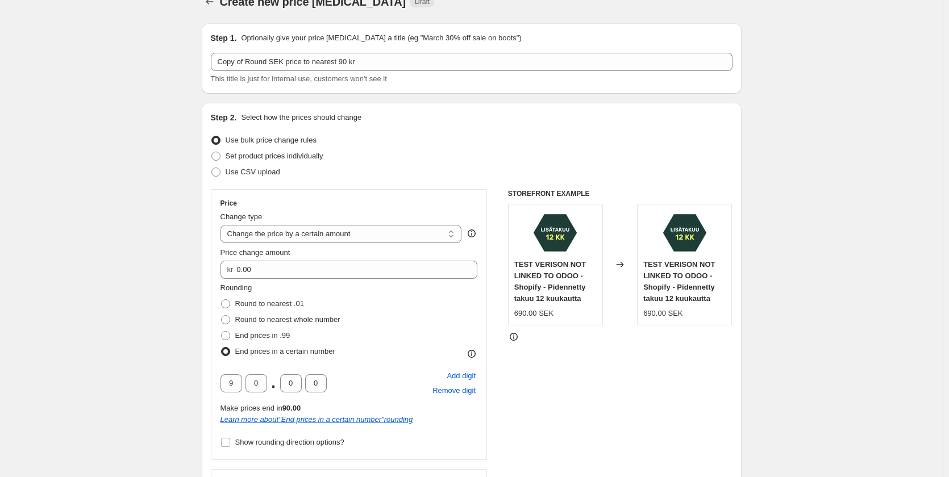
scroll to position [0, 0]
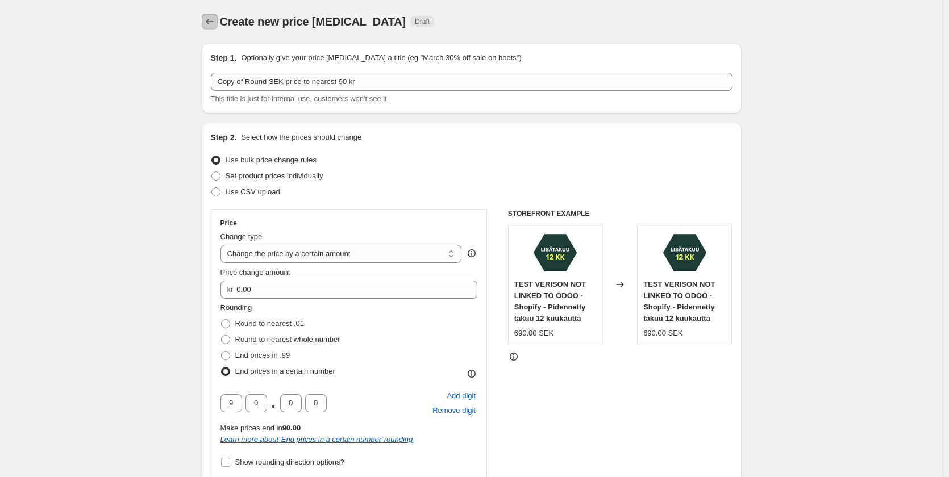
click at [214, 20] on icon "Price change jobs" at bounding box center [209, 21] width 11 height 11
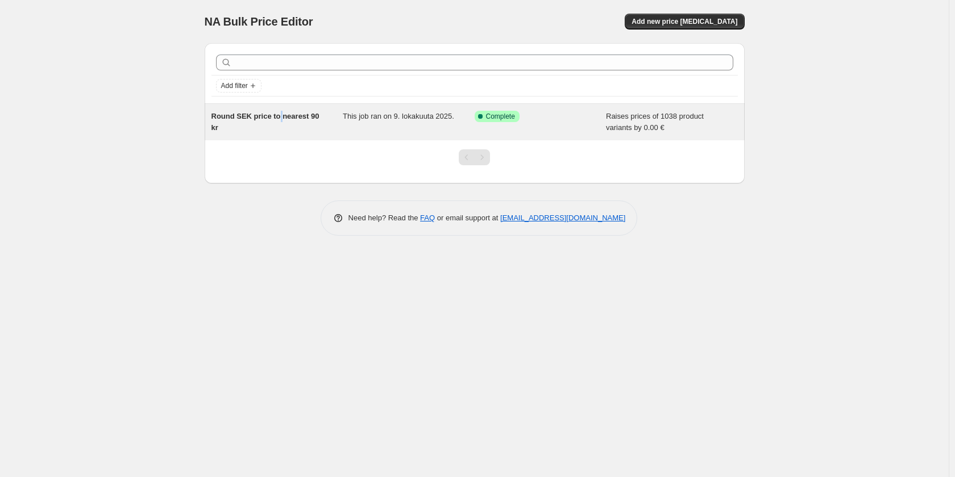
click at [278, 120] on span "Round SEK price to nearest 90 kr" at bounding box center [265, 122] width 108 height 20
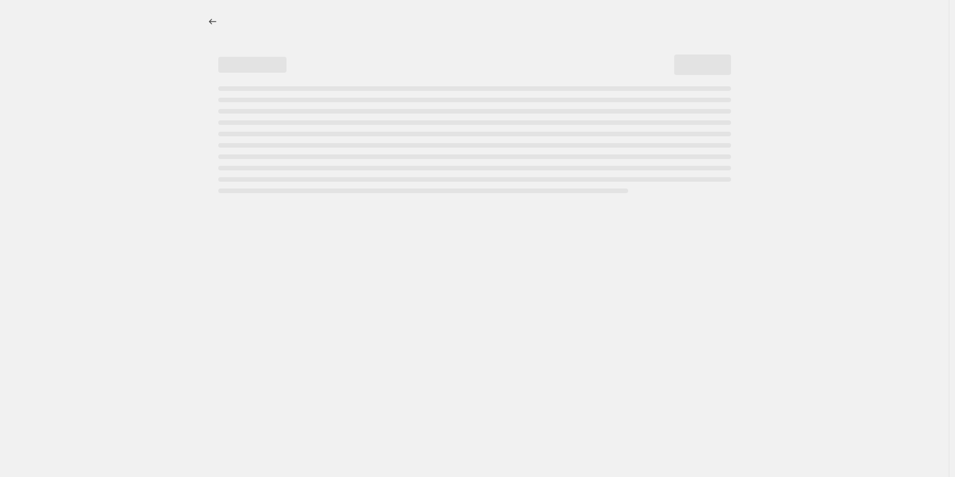
select select "by"
select select "no_change"
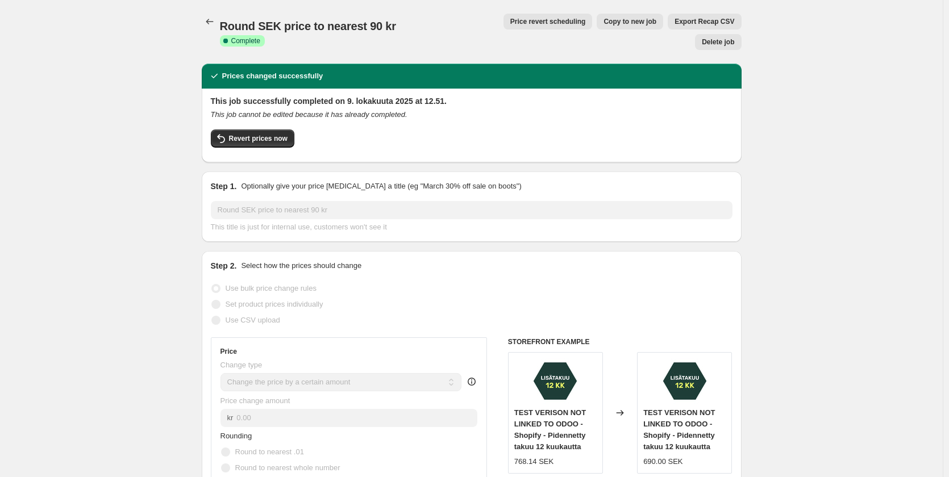
click at [603, 19] on span "Copy to new job" at bounding box center [629, 21] width 53 height 9
select select "by"
select select "no_change"
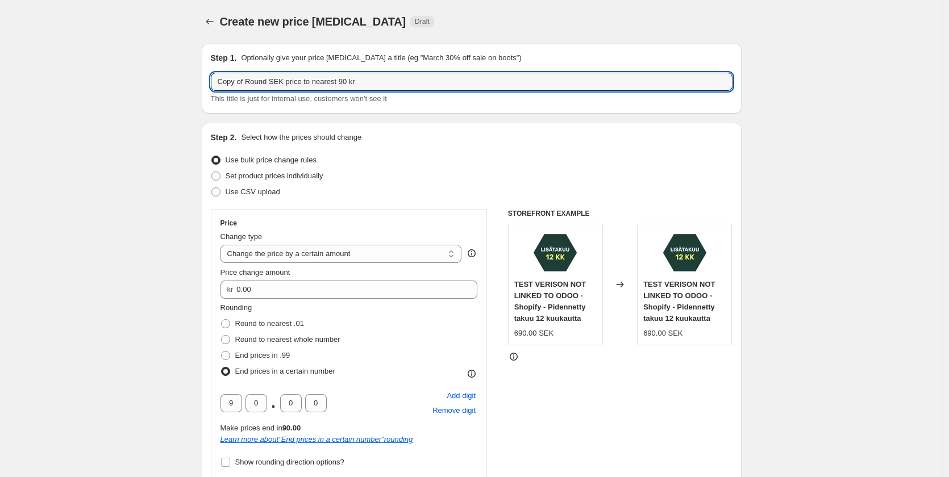
drag, startPoint x: 247, startPoint y: 82, endPoint x: 199, endPoint y: 93, distance: 49.1
drag, startPoint x: 349, startPoint y: 79, endPoint x: 355, endPoint y: 81, distance: 6.5
click at [351, 78] on input "Round SEK price to nearest 90 kr" at bounding box center [472, 82] width 522 height 18
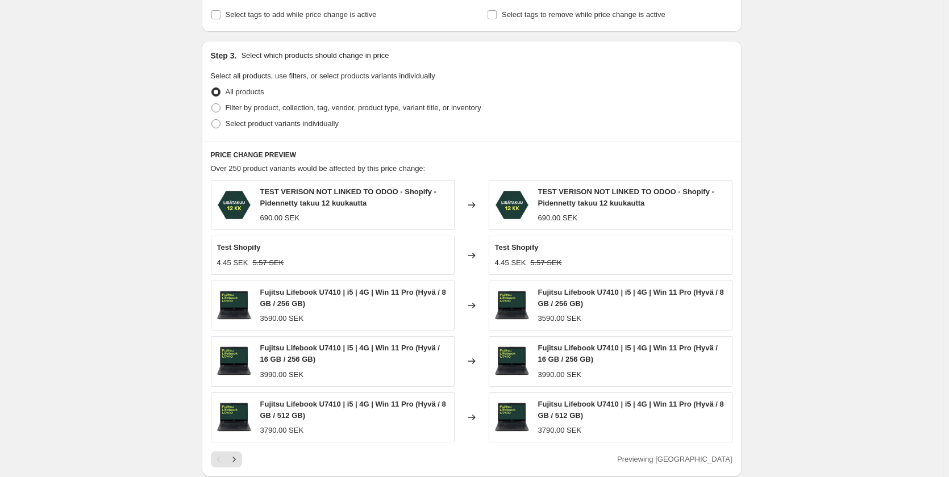
scroll to position [568, 0]
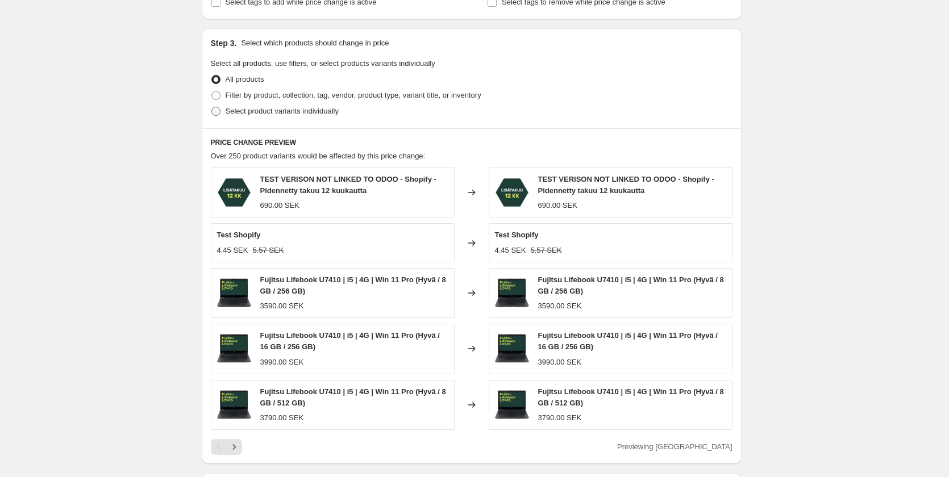
type input "Round SEK price to nearest 90 kr (additional product)"
click at [219, 115] on span at bounding box center [215, 111] width 9 height 9
click at [212, 107] on input "Select product variants individually" at bounding box center [211, 107] width 1 height 1
radio input "true"
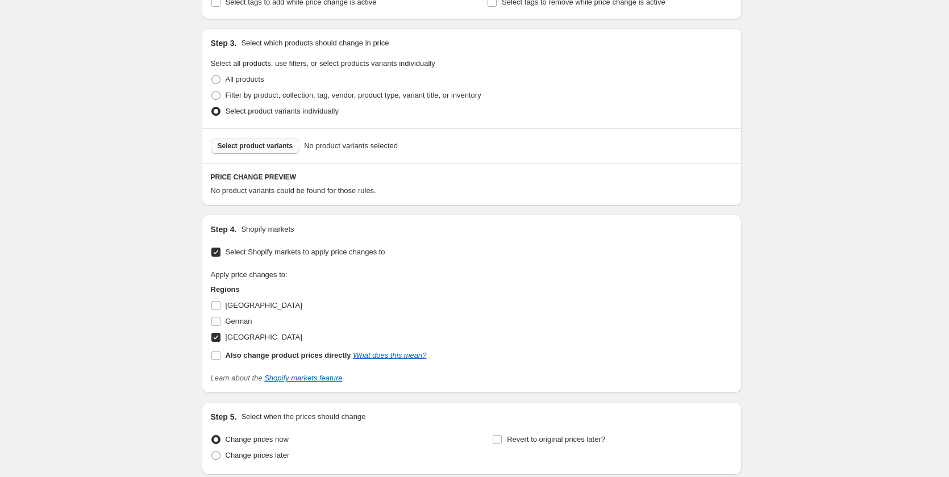
click at [269, 148] on span "Select product variants" at bounding box center [256, 145] width 76 height 9
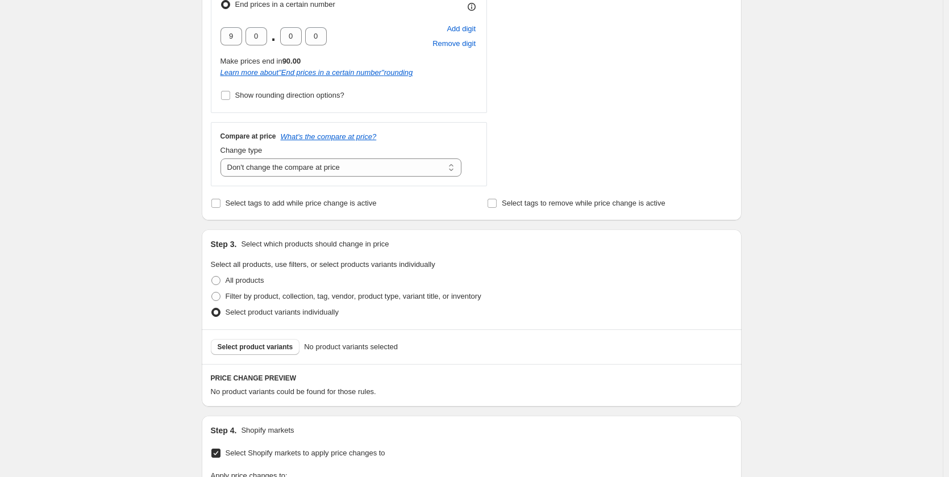
scroll to position [434, 0]
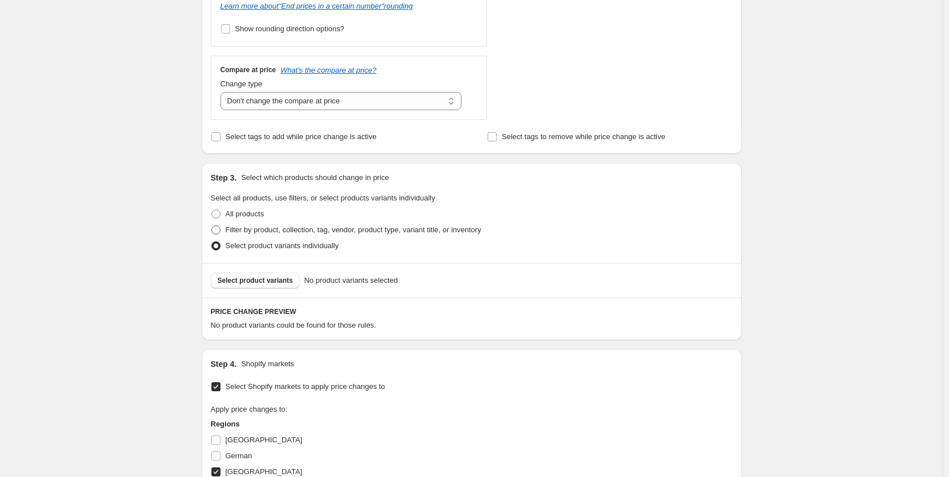
click at [278, 231] on span "Filter by product, collection, tag, vendor, product type, variant title, or inv…" at bounding box center [354, 230] width 256 height 9
click at [212, 226] on input "Filter by product, collection, tag, vendor, product type, variant title, or inv…" at bounding box center [211, 226] width 1 height 1
radio input "true"
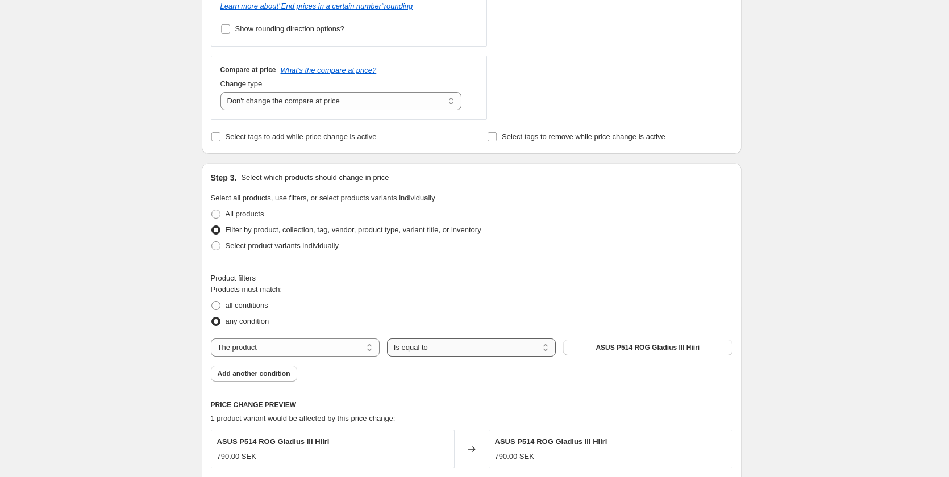
click at [444, 349] on select "Is equal to Is not equal to" at bounding box center [471, 348] width 169 height 18
click at [490, 301] on div "all conditions" at bounding box center [472, 306] width 522 height 16
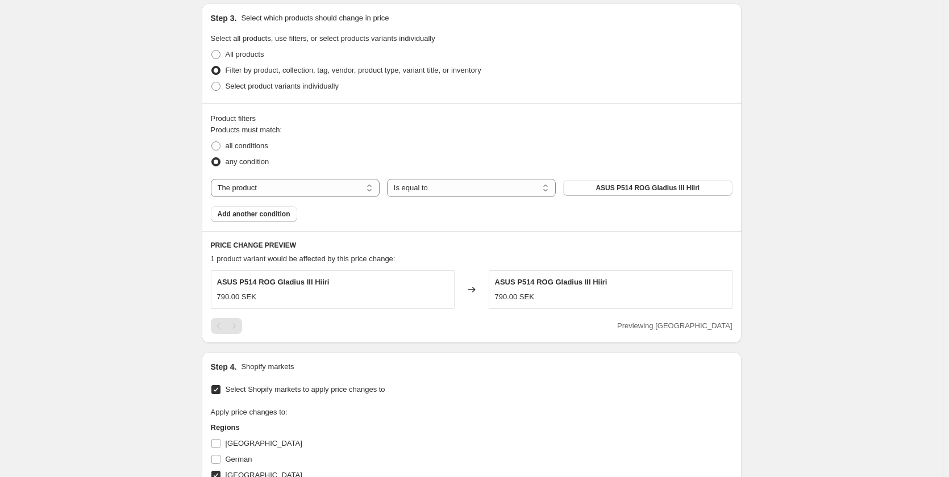
scroll to position [604, 0]
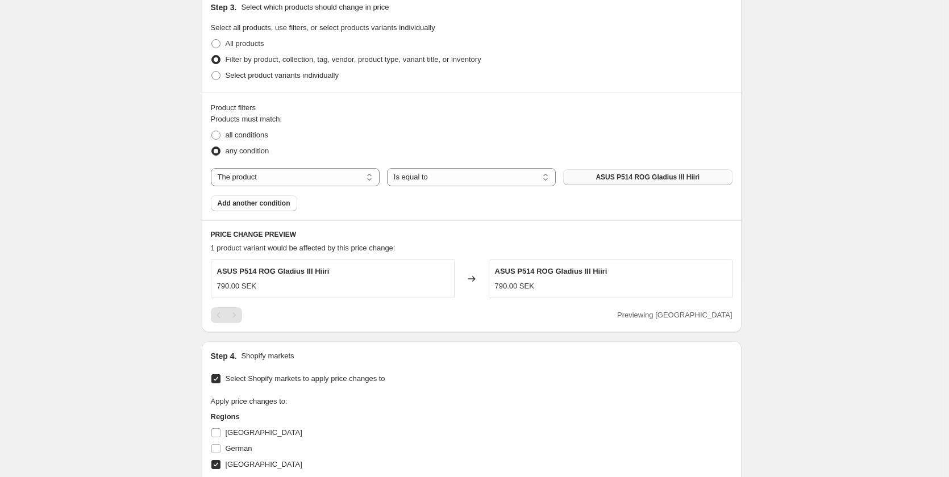
click at [686, 176] on span "ASUS P514 ROG Gladius III Hiiri" at bounding box center [647, 177] width 104 height 9
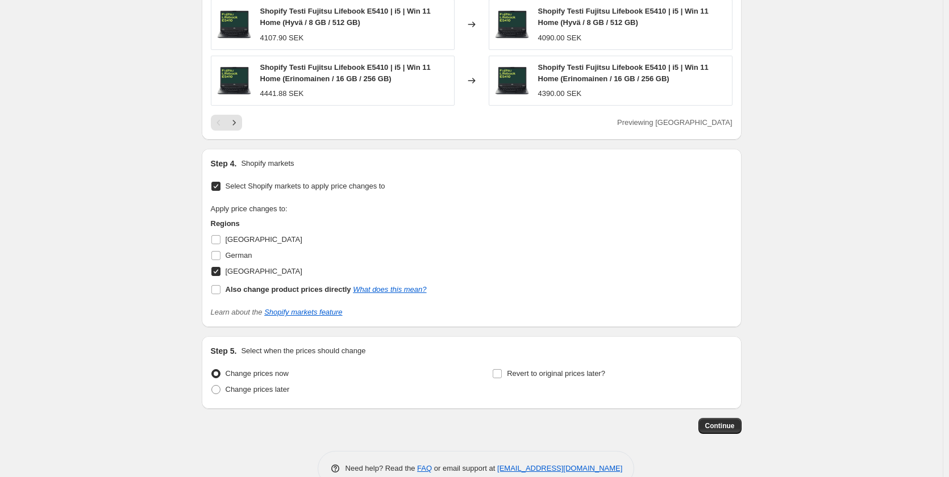
scroll to position [1065, 0]
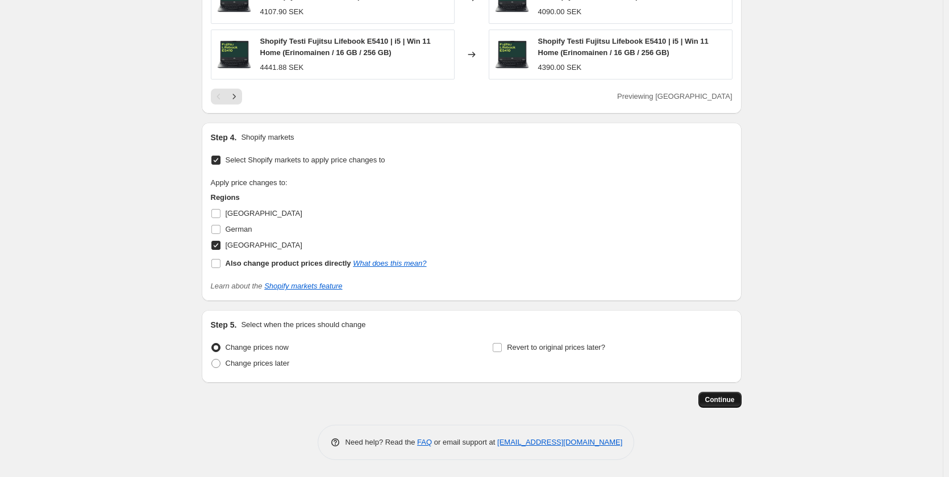
click at [715, 398] on span "Continue" at bounding box center [720, 399] width 30 height 9
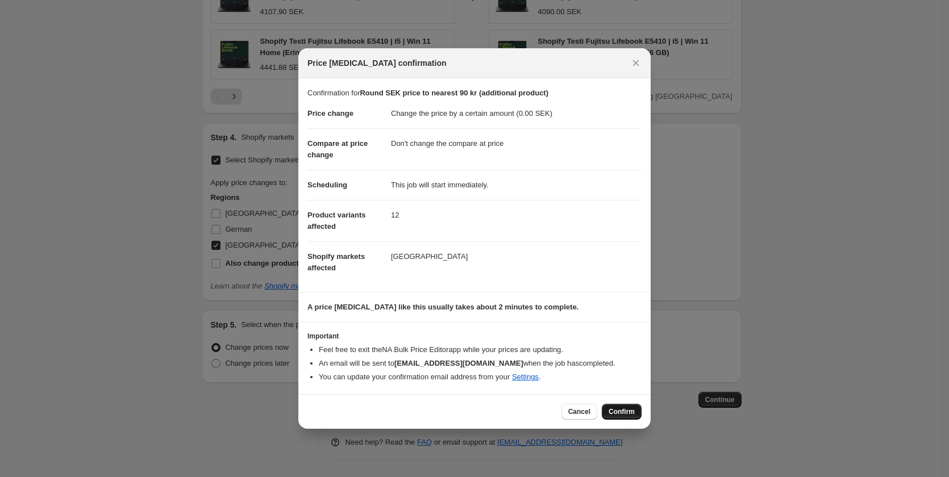
click at [622, 412] on span "Confirm" at bounding box center [622, 411] width 26 height 9
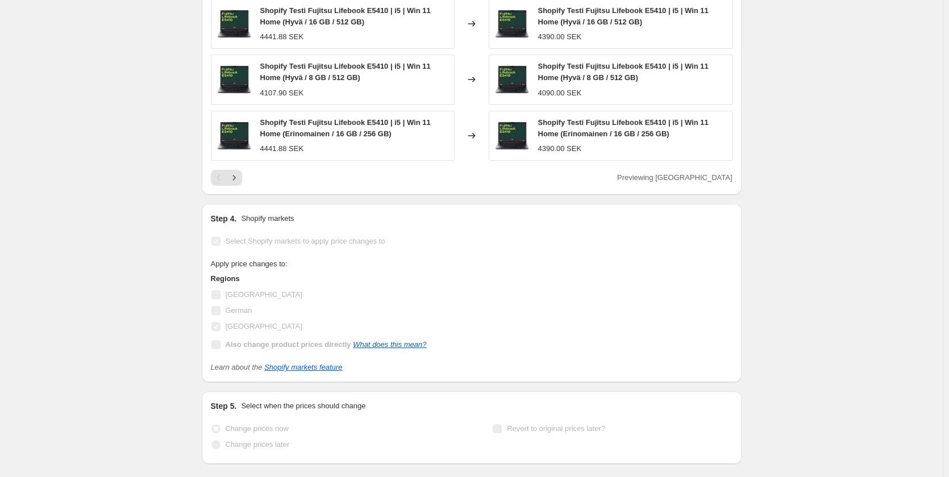
scroll to position [1095, 0]
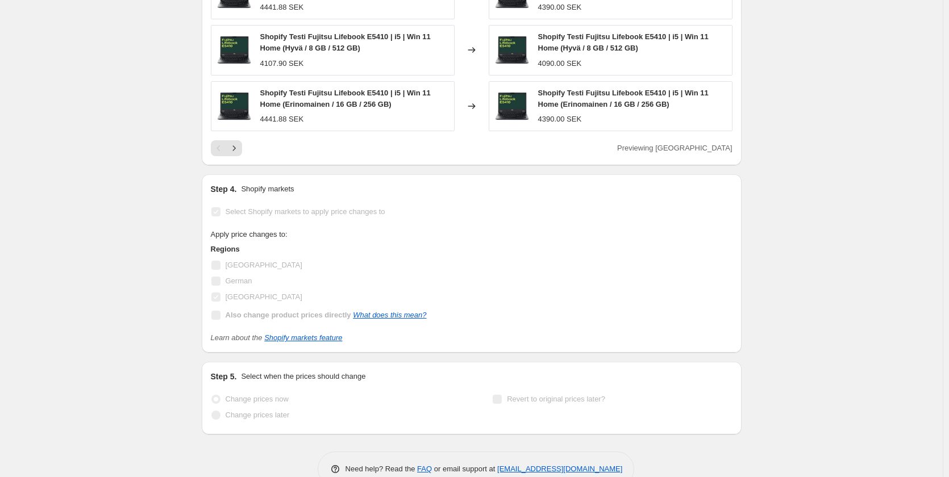
select select "by"
select select "no_change"
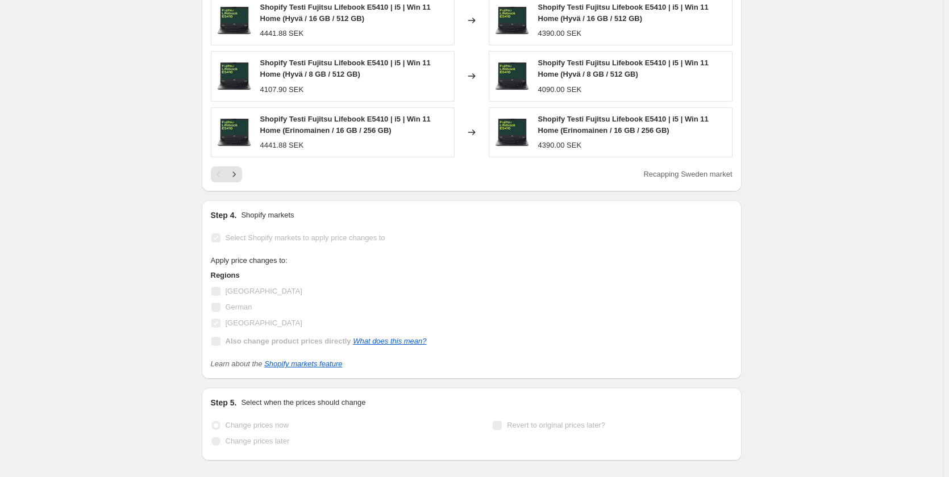
scroll to position [0, 0]
